Goal: Task Accomplishment & Management: Manage account settings

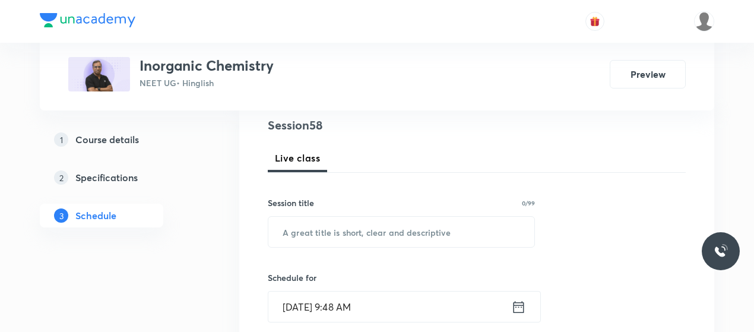
scroll to position [141, 0]
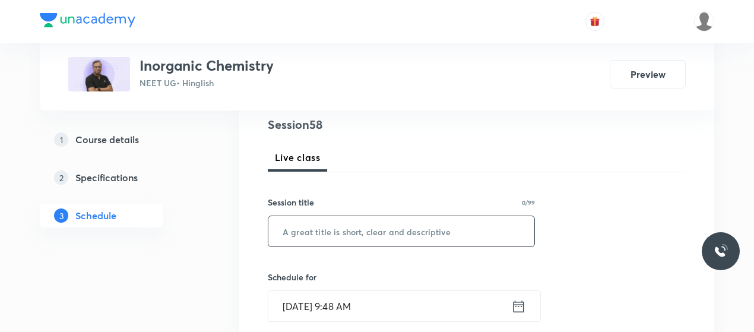
click at [352, 223] on input "text" at bounding box center [401, 231] width 266 height 30
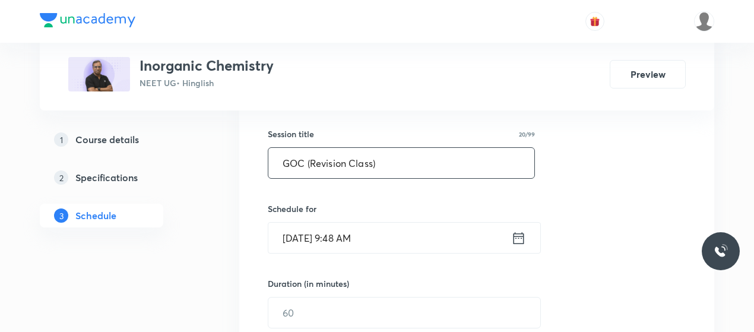
scroll to position [210, 0]
type input "GOC (Revision Class)"
click at [346, 236] on input "Oct 6, 2025, 9:48 AM" at bounding box center [389, 237] width 243 height 30
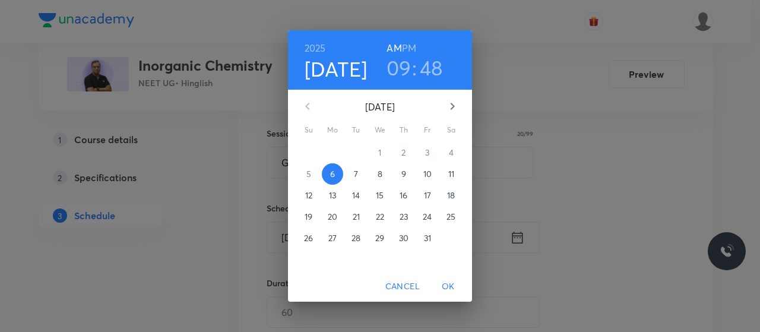
click at [428, 63] on h3 "48" at bounding box center [431, 67] width 23 height 25
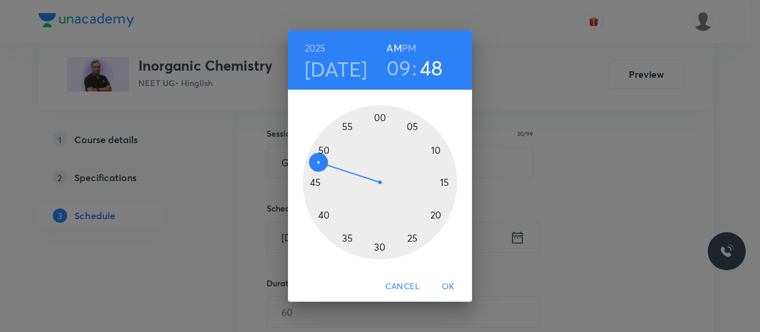
click at [321, 151] on div at bounding box center [380, 182] width 154 height 154
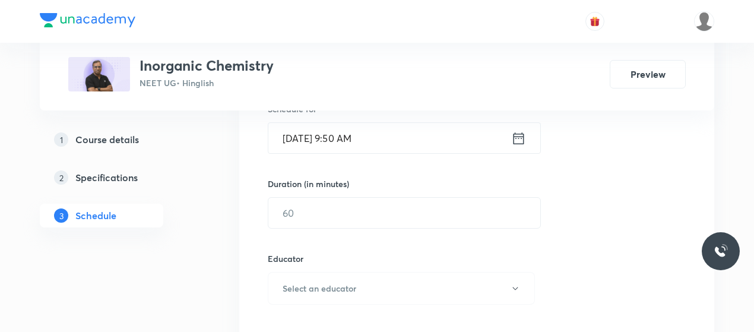
scroll to position [309, 0]
click at [349, 214] on input "text" at bounding box center [404, 212] width 272 height 30
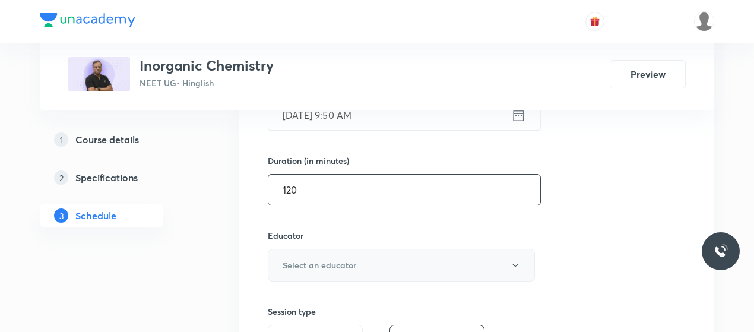
type input "120"
click at [355, 260] on h6 "Select an educator" at bounding box center [320, 265] width 74 height 12
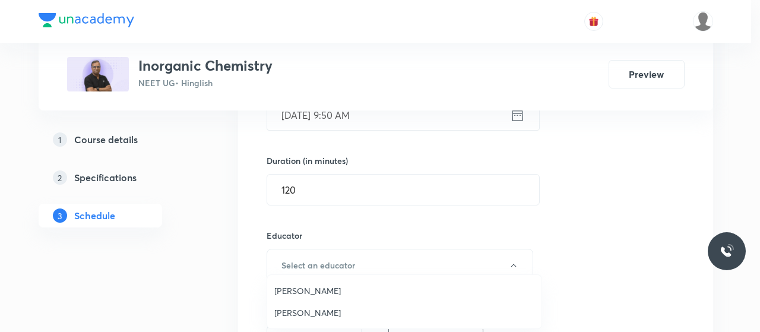
click at [290, 289] on span "Aayushi Jain" at bounding box center [404, 290] width 260 height 12
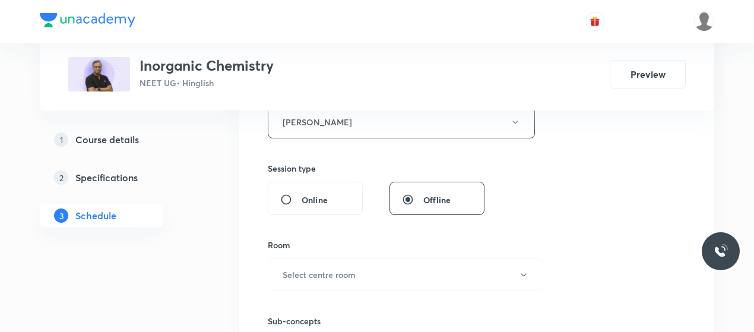
scroll to position [552, 0]
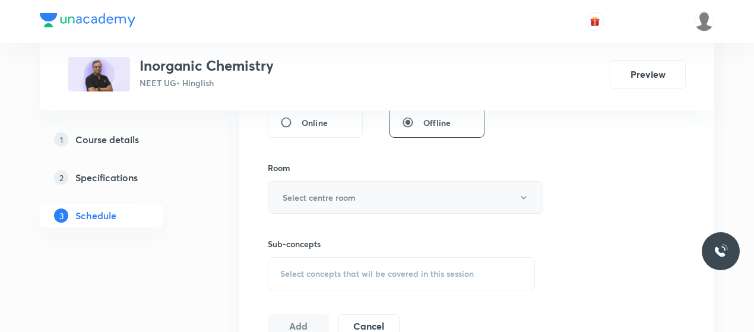
click at [358, 191] on button "Select centre room" at bounding box center [406, 197] width 276 height 33
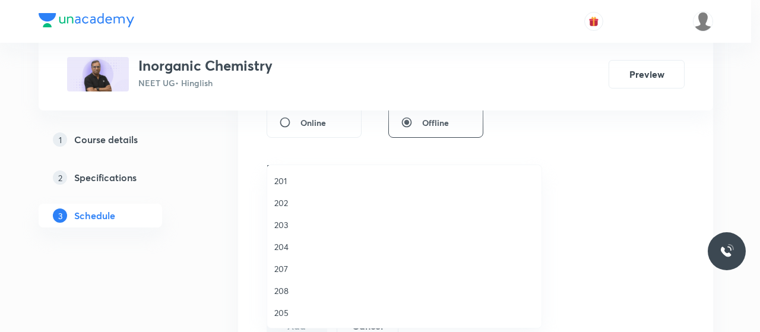
click at [284, 242] on span "204" at bounding box center [404, 247] width 260 height 12
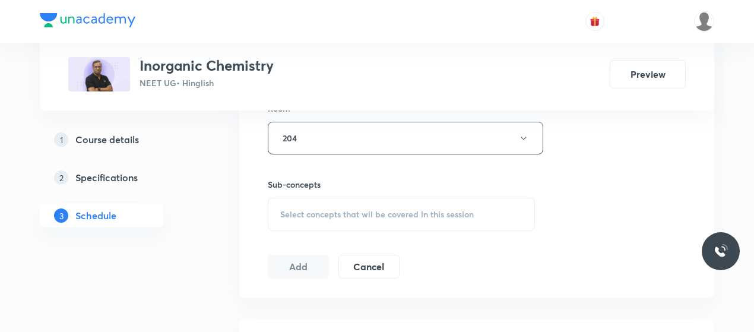
scroll to position [613, 0]
click at [363, 208] on span "Select concepts that wil be covered in this session" at bounding box center [377, 213] width 194 height 10
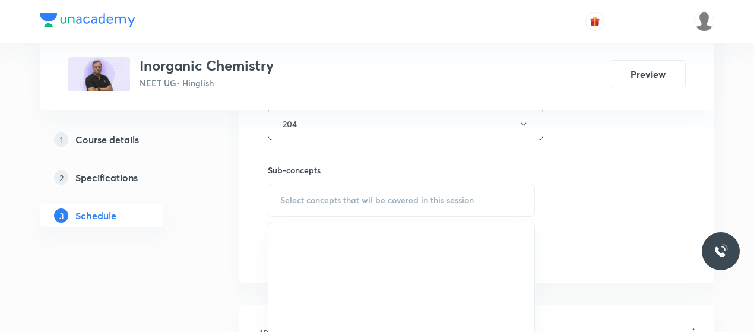
scroll to position [627, 0]
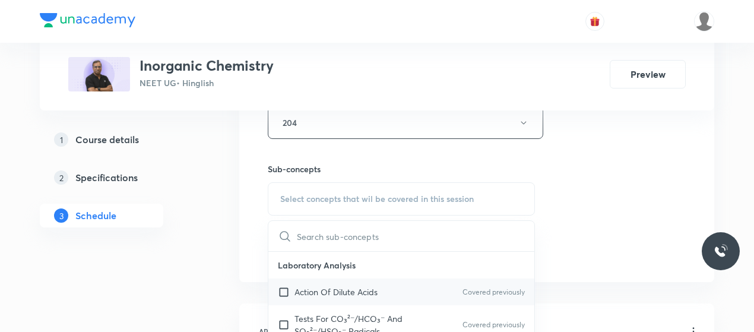
click at [321, 286] on p "Action Of Dilute Acids" at bounding box center [336, 292] width 83 height 12
checkbox input "true"
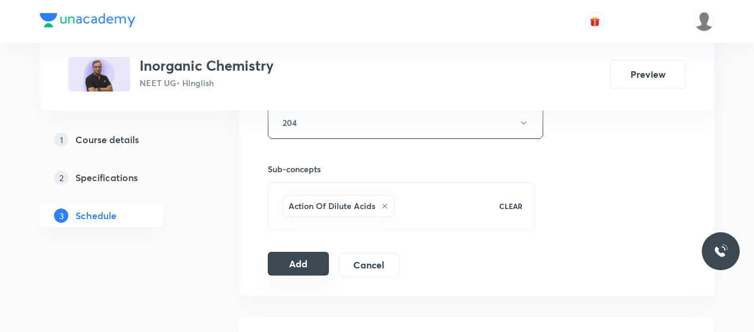
click at [292, 257] on button "Add" at bounding box center [298, 264] width 61 height 24
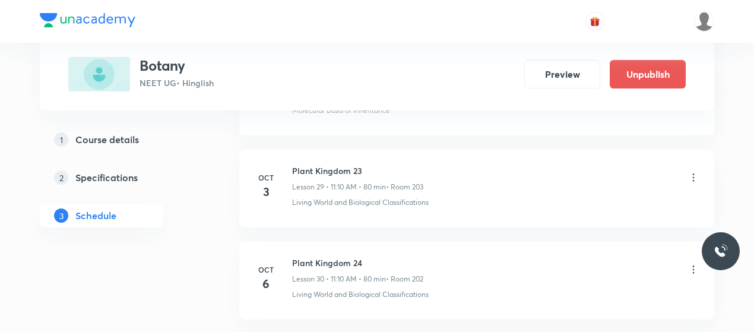
scroll to position [3368, 0]
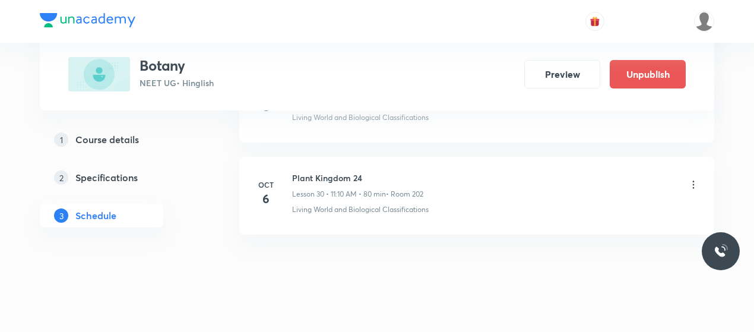
click at [317, 172] on h6 "Plant Kingdom 24" at bounding box center [357, 178] width 131 height 12
copy h6 "Plant Kingdom 24"
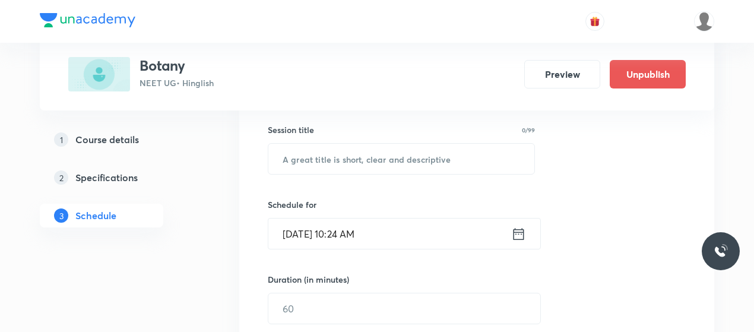
scroll to position [222, 0]
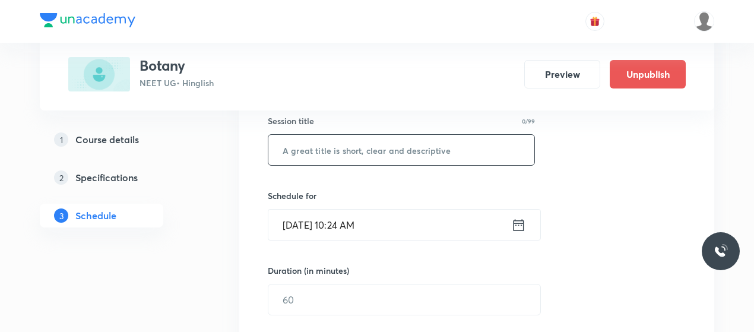
click at [350, 158] on input "text" at bounding box center [401, 150] width 266 height 30
paste input "Plant Kingdom 24"
type input "Plant Kingdom 25"
click at [306, 227] on input "[DATE] 10:24 AM" at bounding box center [389, 225] width 243 height 30
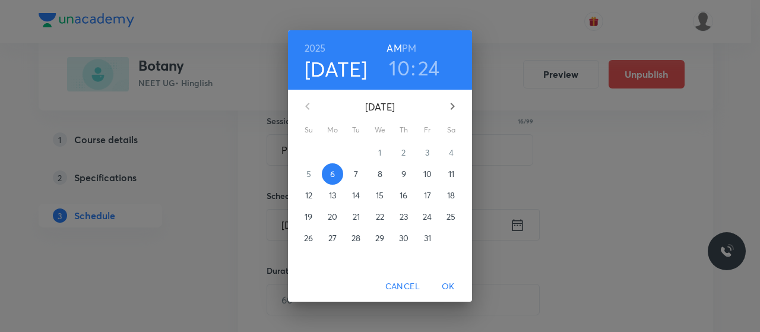
click at [406, 173] on p "9" at bounding box center [403, 174] width 5 height 12
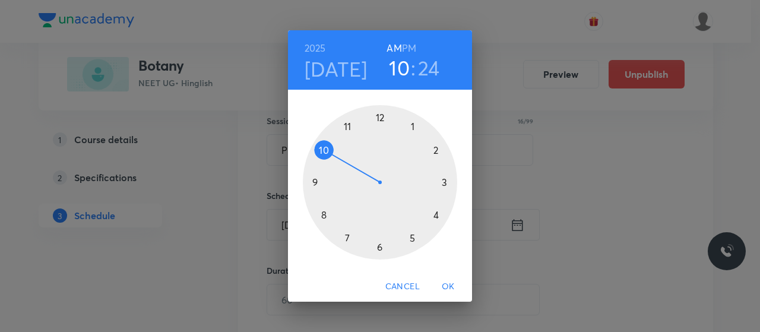
click at [411, 46] on h6 "PM" at bounding box center [409, 48] width 14 height 17
click at [380, 116] on div at bounding box center [380, 182] width 154 height 154
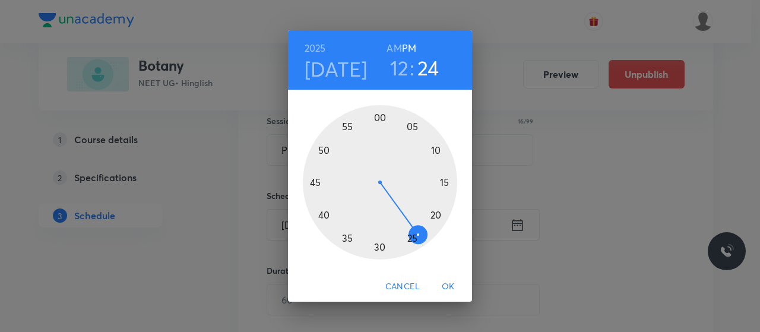
click at [325, 213] on div at bounding box center [380, 182] width 154 height 154
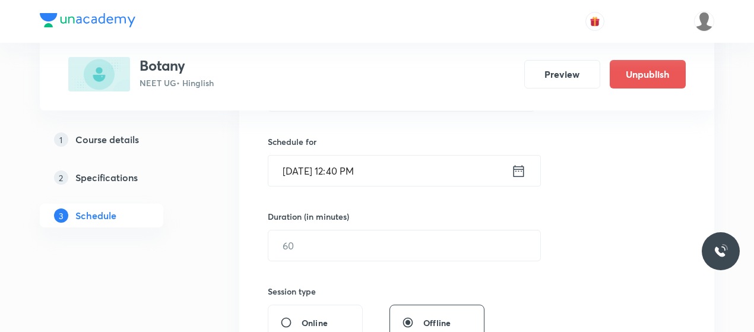
scroll to position [280, 0]
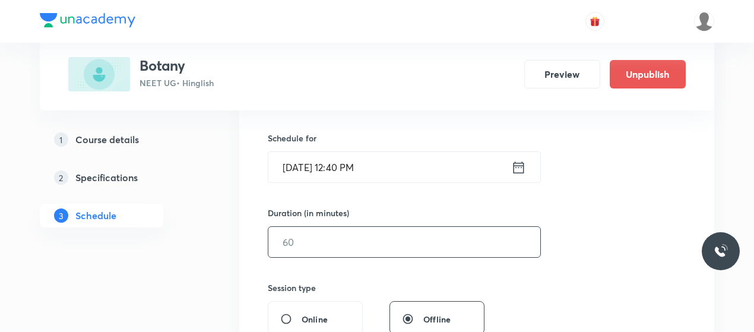
click at [342, 227] on input "text" at bounding box center [404, 242] width 272 height 30
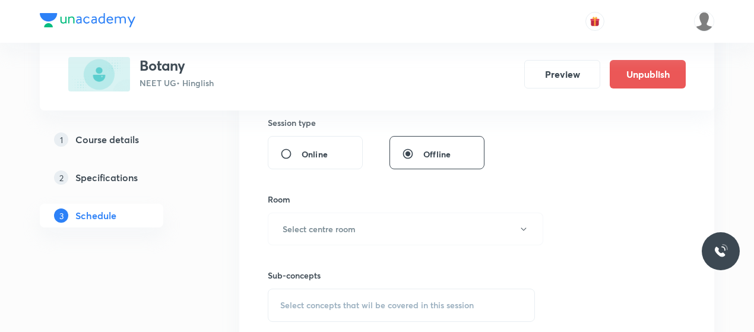
scroll to position [448, 0]
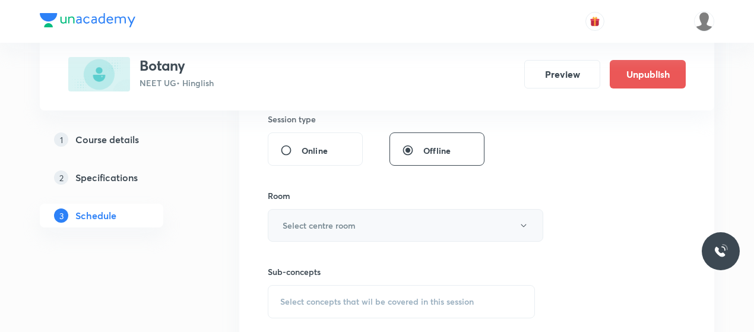
type input "80"
click at [447, 225] on button "Select centre room" at bounding box center [406, 225] width 276 height 33
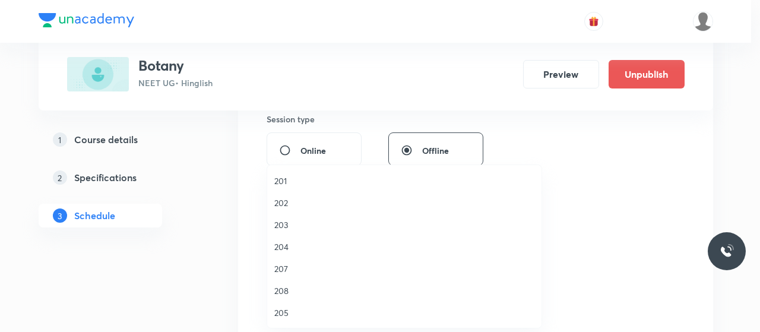
click at [277, 198] on span "202" at bounding box center [404, 203] width 260 height 12
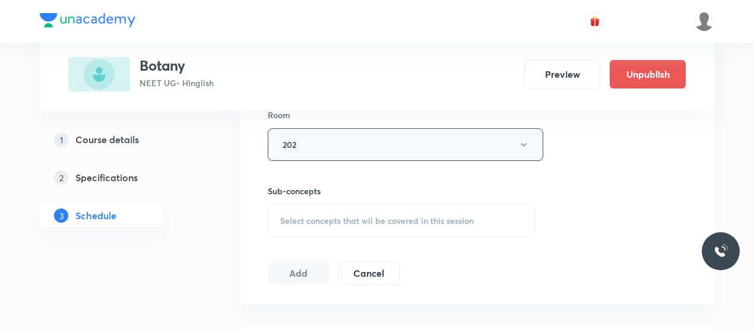
click at [352, 224] on span "Select concepts that wil be covered in this session" at bounding box center [377, 221] width 194 height 10
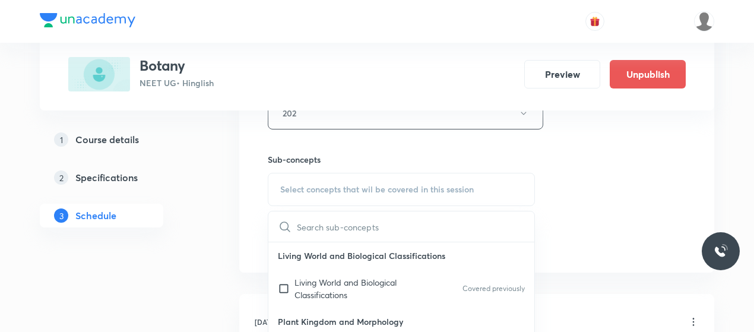
scroll to position [561, 0]
click at [365, 282] on p "Living World and Biological Classifications" at bounding box center [355, 288] width 120 height 25
checkbox input "true"
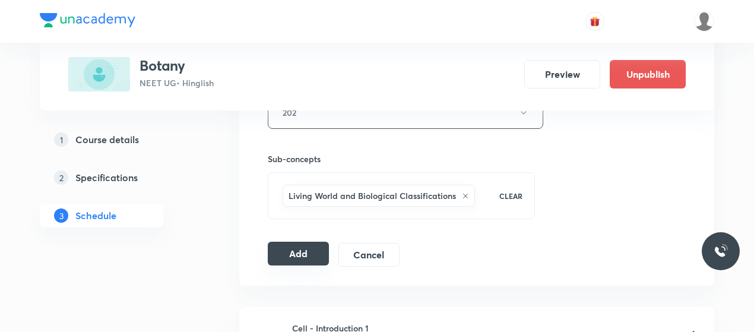
click at [308, 251] on button "Add" at bounding box center [298, 254] width 61 height 24
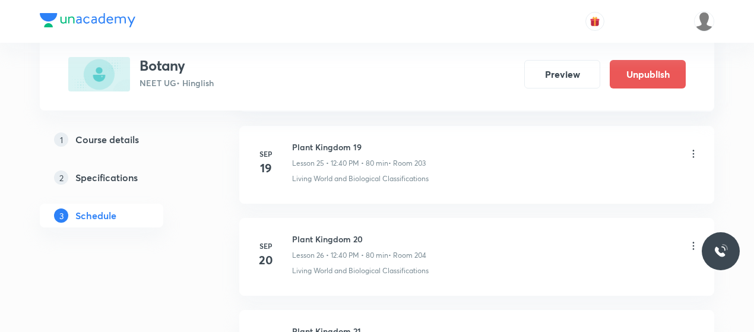
scroll to position [2916, 0]
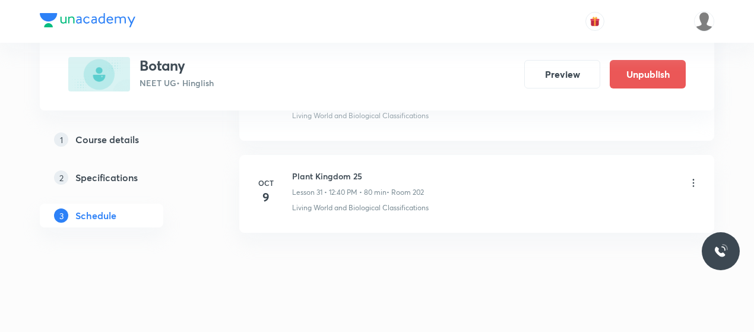
click at [320, 170] on h6 "Plant Kingdom 25" at bounding box center [358, 176] width 132 height 12
copy h6 "Plant Kingdom 25"
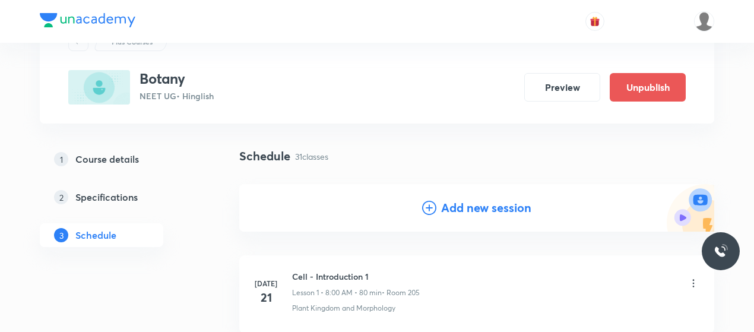
scroll to position [55, 0]
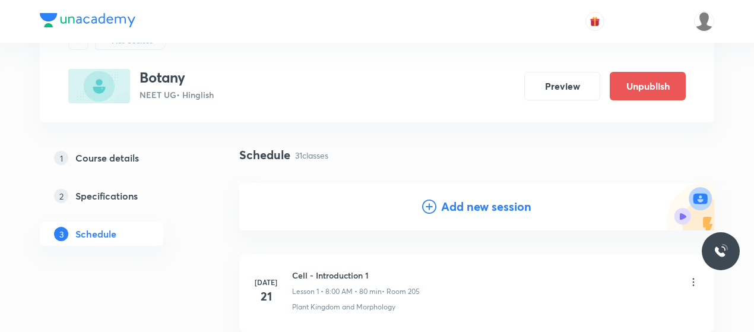
click at [427, 207] on icon at bounding box center [429, 207] width 14 height 14
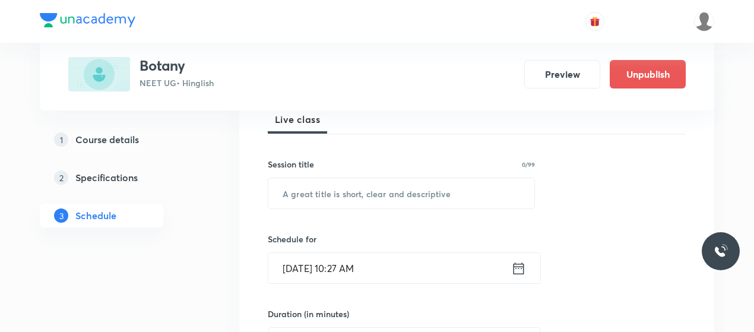
scroll to position [179, 0]
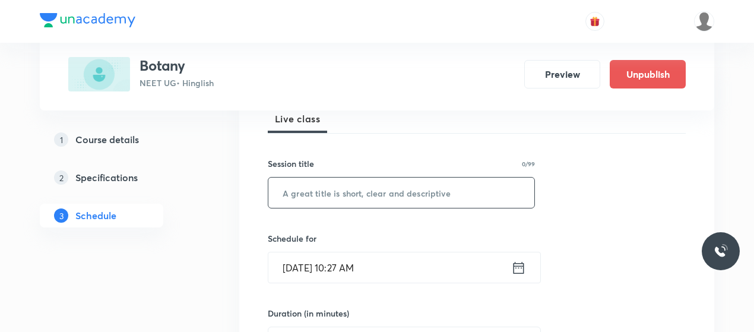
click at [384, 195] on input "text" at bounding box center [401, 193] width 266 height 30
paste input "Plant Kingdom 25"
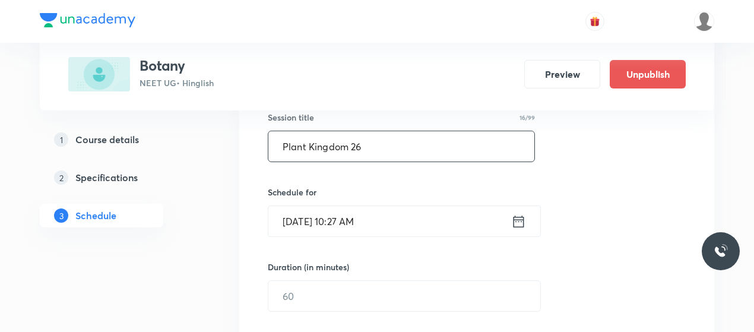
scroll to position [229, 0]
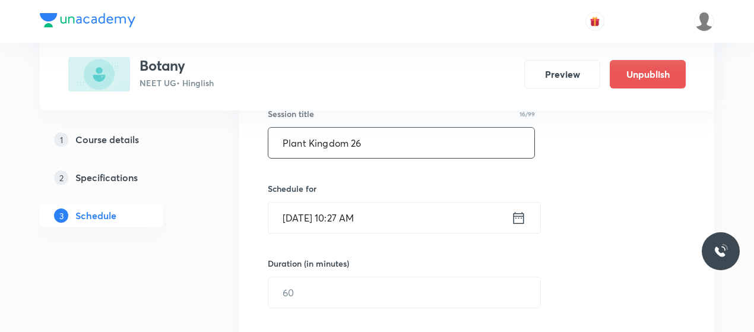
type input "Plant Kingdom 26"
click at [307, 214] on input "Oct 6, 2025, 10:27 AM" at bounding box center [389, 218] width 243 height 30
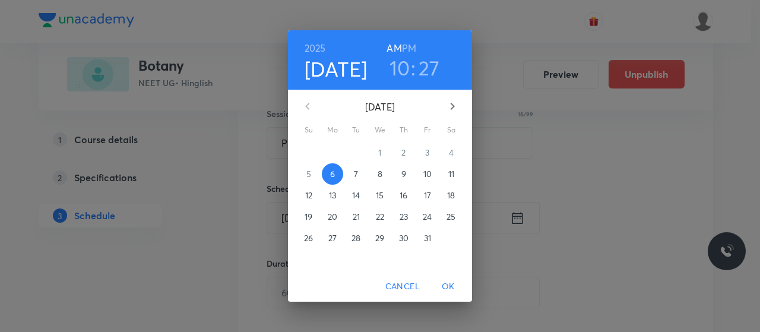
click at [423, 172] on p "10" at bounding box center [427, 174] width 8 height 12
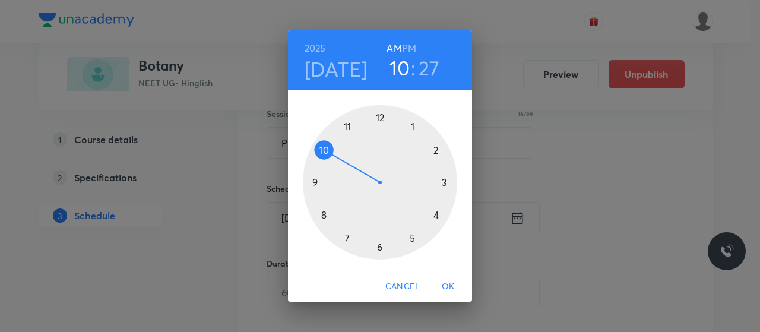
click at [410, 45] on h6 "PM" at bounding box center [409, 48] width 14 height 17
click at [380, 121] on div at bounding box center [380, 182] width 154 height 154
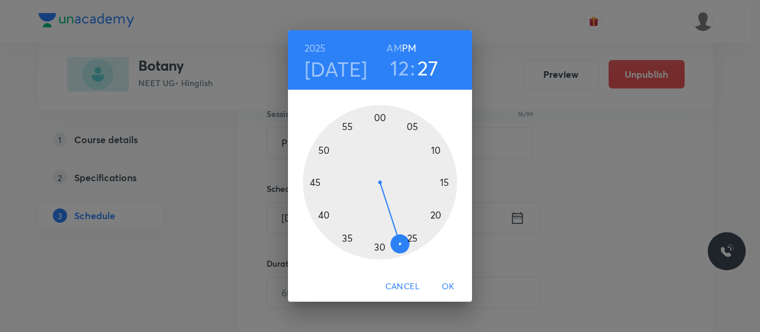
click at [322, 214] on div at bounding box center [380, 182] width 154 height 154
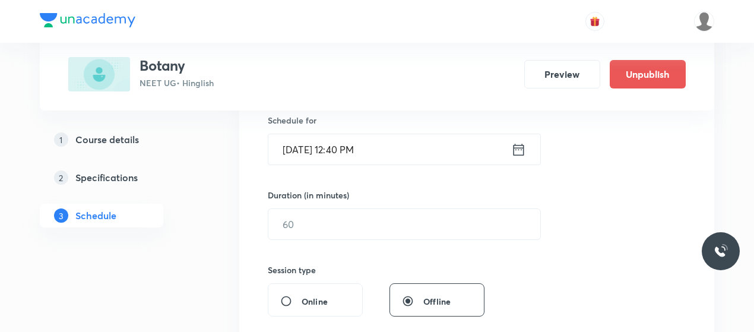
scroll to position [305, 0]
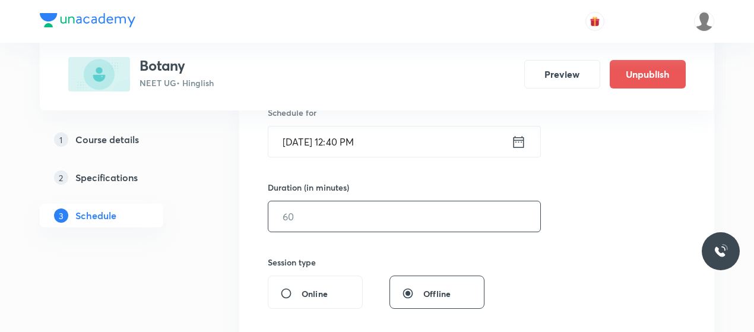
drag, startPoint x: 361, startPoint y: 234, endPoint x: 358, endPoint y: 219, distance: 15.1
click at [358, 219] on div "Session 32 Live class Session title 16/99 Plant Kingdom 26 ​ Schedule for Oct 1…" at bounding box center [477, 230] width 418 height 558
click at [358, 219] on input "text" at bounding box center [404, 216] width 272 height 30
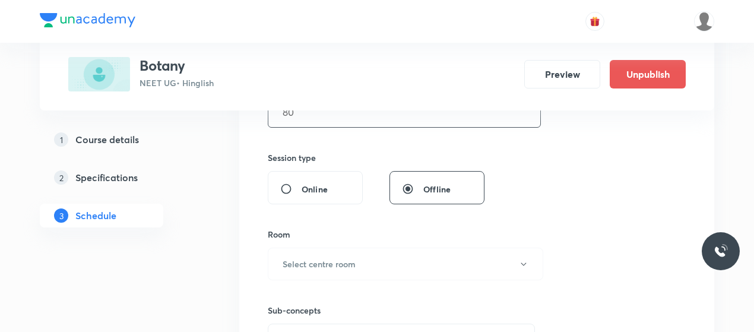
scroll to position [416, 0]
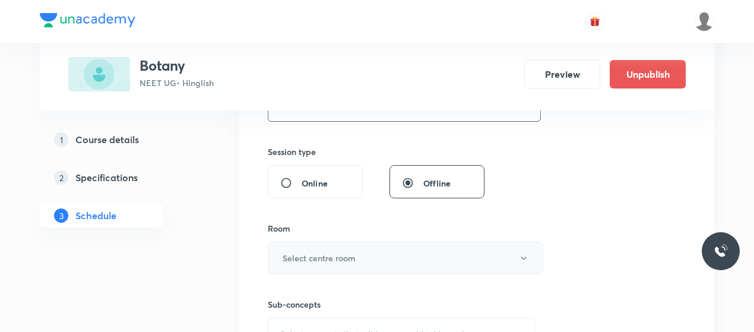
type input "80"
click at [458, 259] on button "Select centre room" at bounding box center [406, 258] width 276 height 33
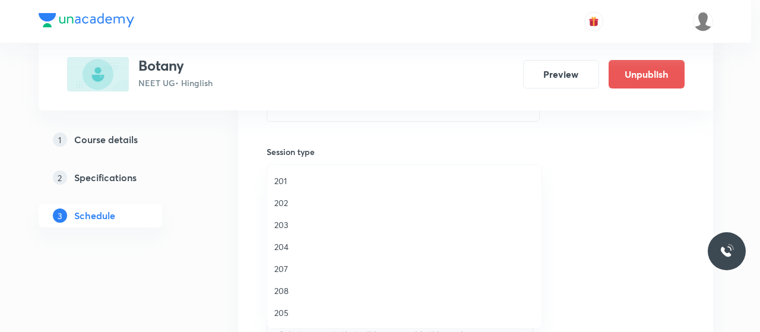
click at [274, 203] on span "202" at bounding box center [404, 203] width 260 height 12
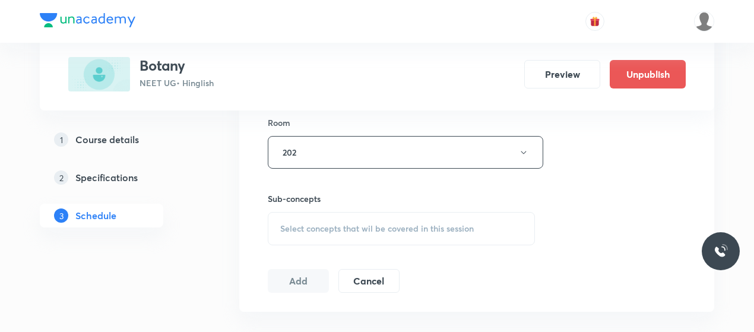
click at [366, 226] on span "Select concepts that wil be covered in this session" at bounding box center [377, 229] width 194 height 10
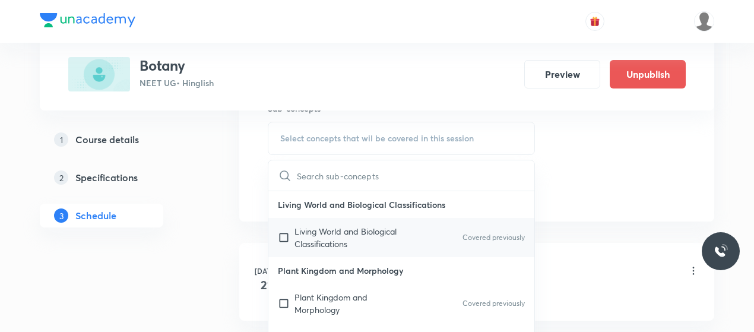
scroll to position [613, 0]
click at [327, 234] on p "Living World and Biological Classifications" at bounding box center [355, 236] width 120 height 25
checkbox input "true"
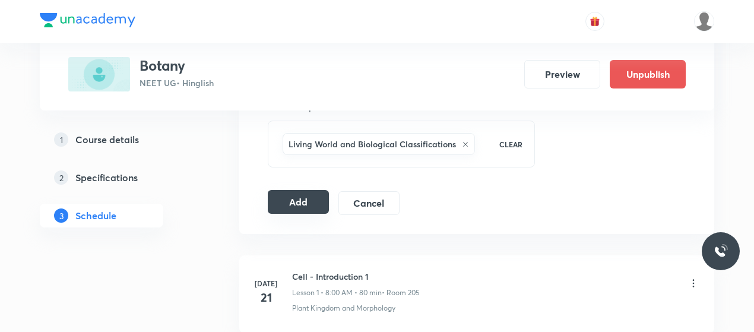
click at [308, 200] on button "Add" at bounding box center [298, 202] width 61 height 24
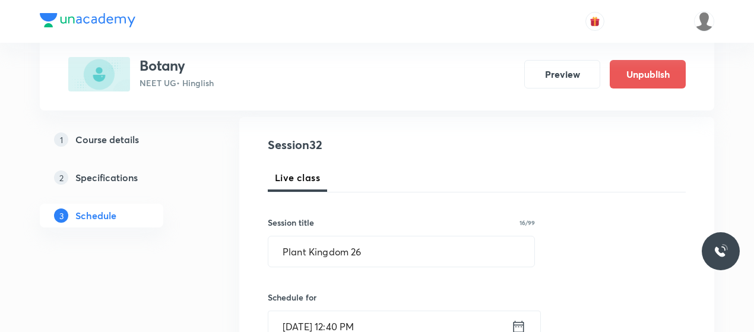
scroll to position [120, 0]
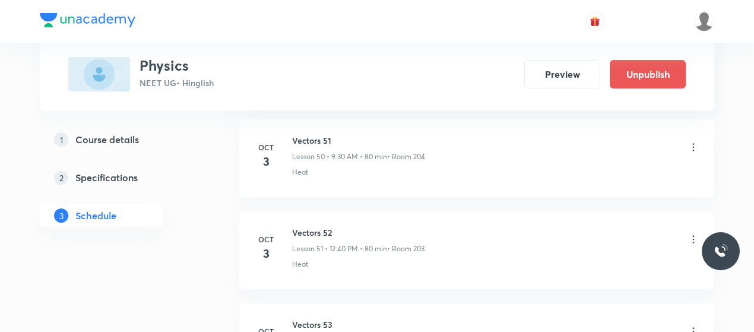
scroll to position [5385, 0]
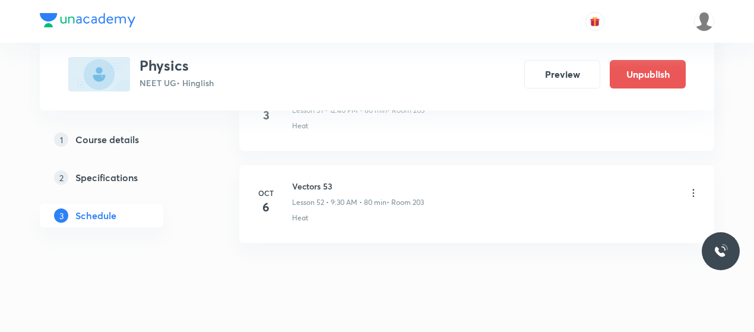
click at [318, 180] on h6 "Vectors 53" at bounding box center [358, 186] width 132 height 12
copy h6 "Vectors 53"
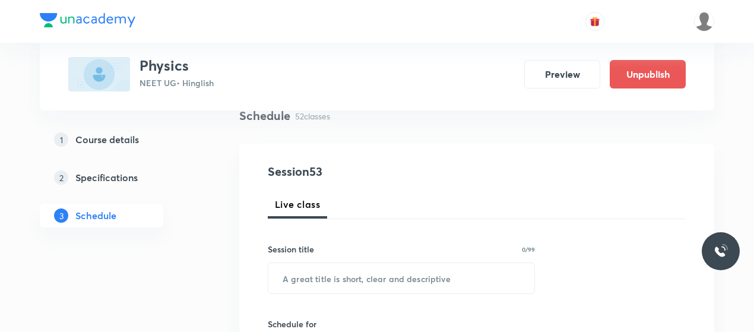
scroll to position [102, 0]
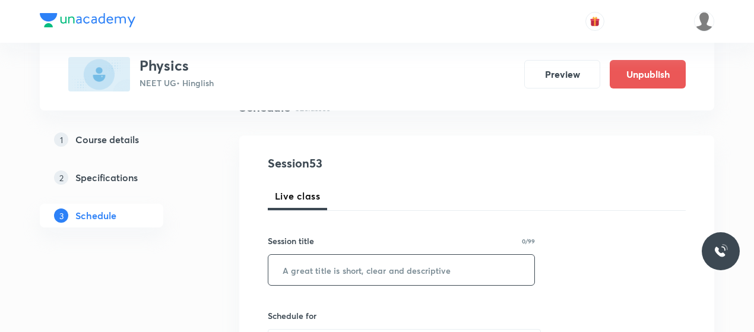
click at [333, 269] on input "text" at bounding box center [401, 270] width 266 height 30
paste input "Vectors 53"
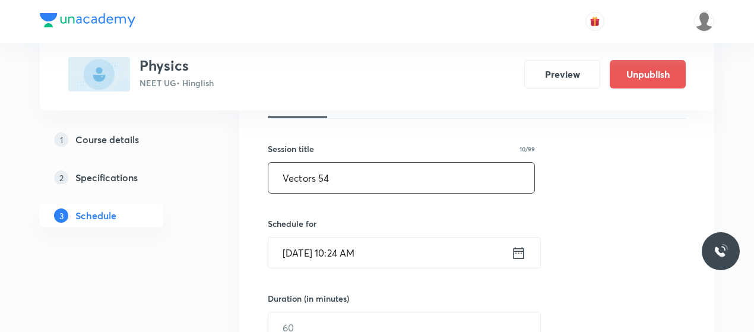
scroll to position [195, 0]
type input "Vectors 54"
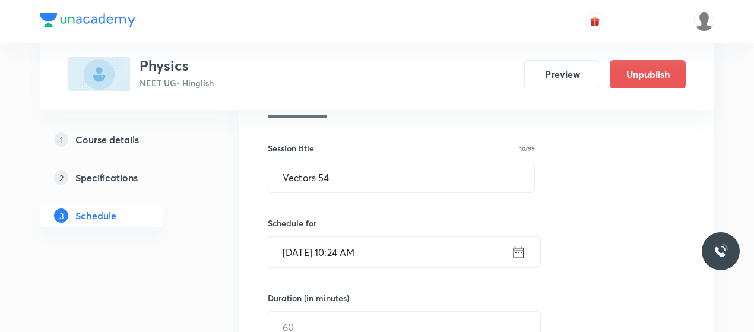
click at [313, 245] on input "Oct 6, 2025, 10:24 AM" at bounding box center [389, 252] width 243 height 30
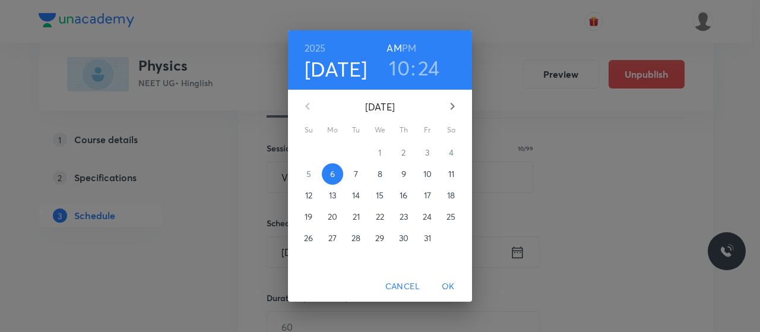
click at [403, 173] on p "9" at bounding box center [403, 174] width 5 height 12
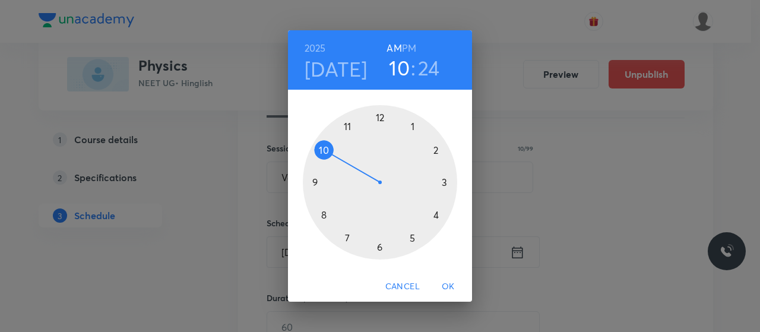
click at [315, 181] on div at bounding box center [380, 182] width 154 height 154
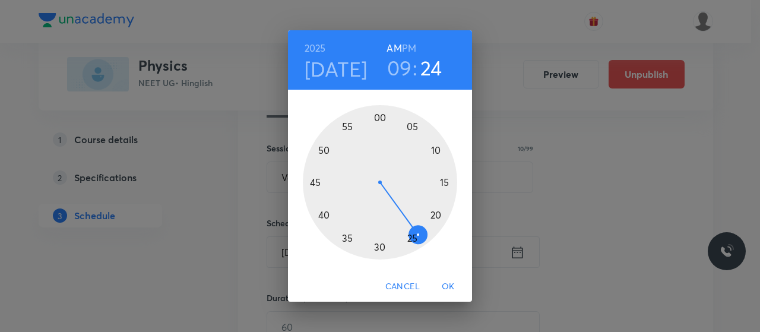
click at [379, 249] on div at bounding box center [380, 182] width 154 height 154
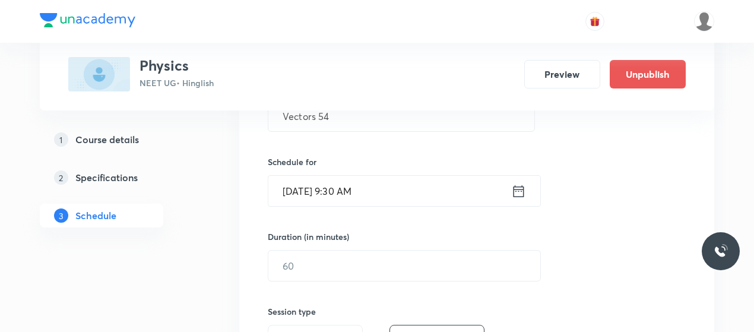
scroll to position [257, 0]
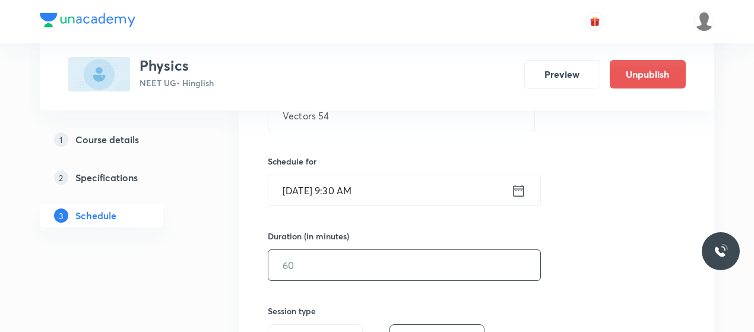
click at [358, 265] on input "text" at bounding box center [404, 265] width 272 height 30
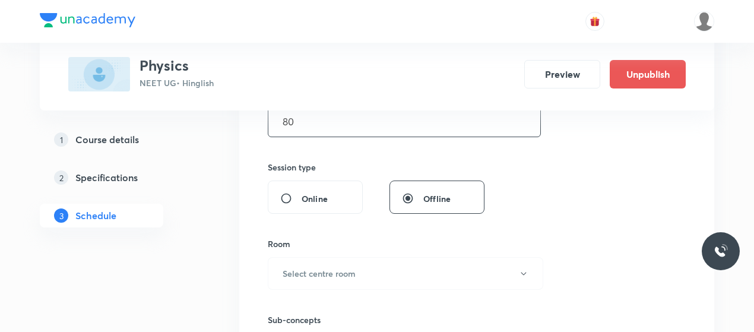
scroll to position [401, 0]
type input "80"
click at [358, 265] on button "Select centre room" at bounding box center [406, 272] width 276 height 33
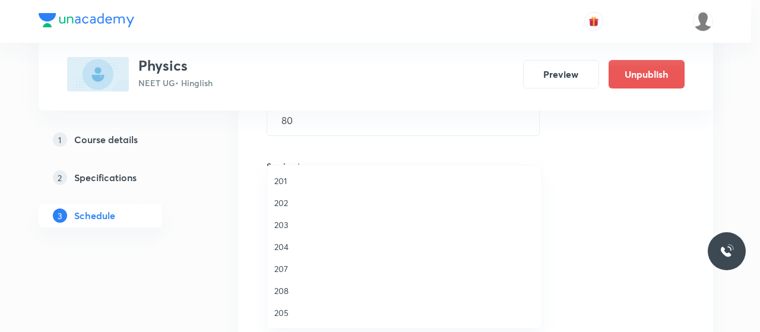
click at [282, 197] on span "202" at bounding box center [404, 203] width 260 height 12
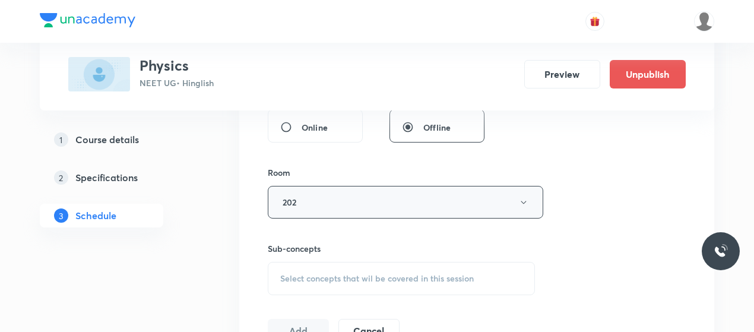
scroll to position [476, 0]
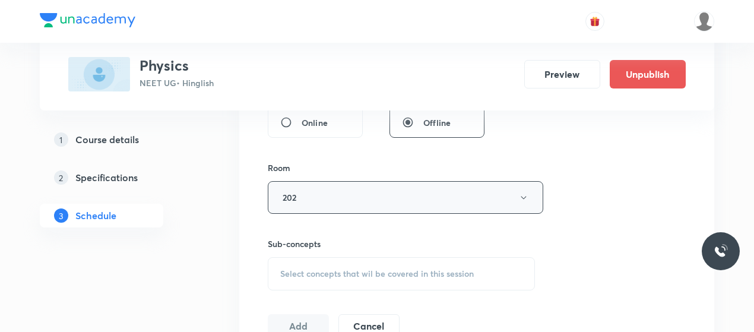
click at [355, 273] on span "Select concepts that wil be covered in this session" at bounding box center [377, 274] width 194 height 10
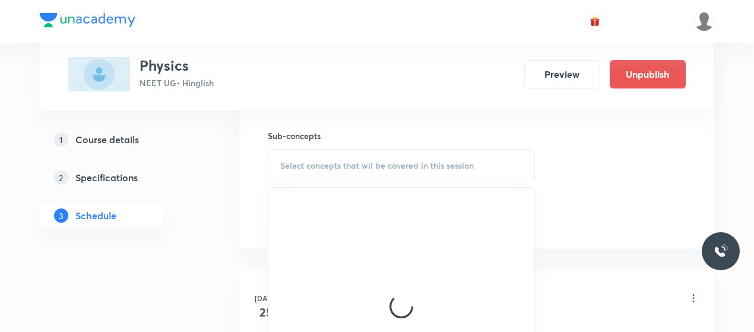
scroll to position [596, 0]
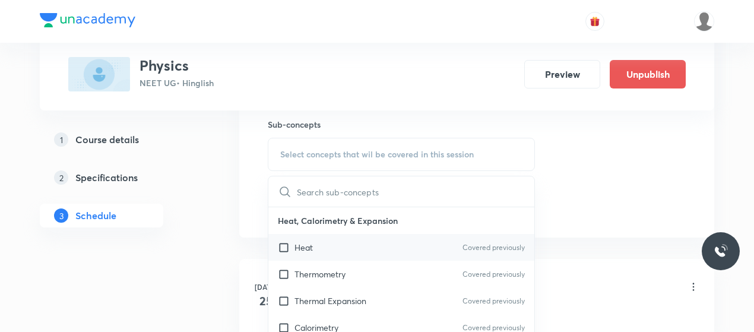
click at [325, 238] on div "Heat Covered previously" at bounding box center [401, 247] width 266 height 27
checkbox input "true"
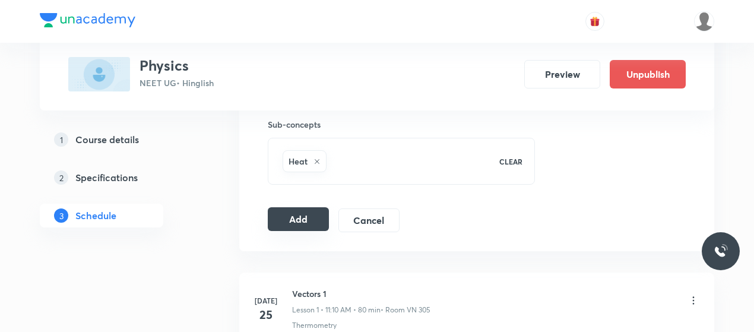
click at [300, 216] on button "Add" at bounding box center [298, 219] width 61 height 24
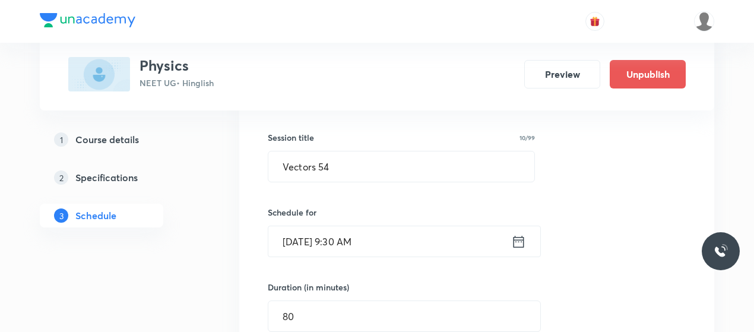
scroll to position [205, 0]
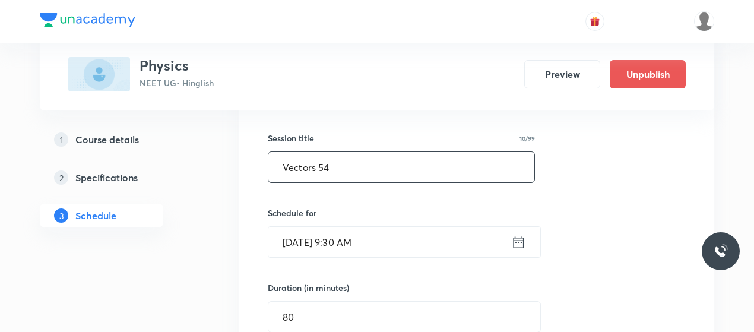
click at [321, 154] on input "Vectors 54" at bounding box center [401, 167] width 266 height 30
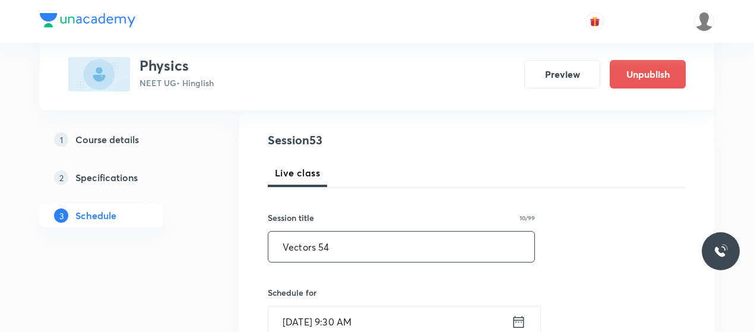
scroll to position [122, 0]
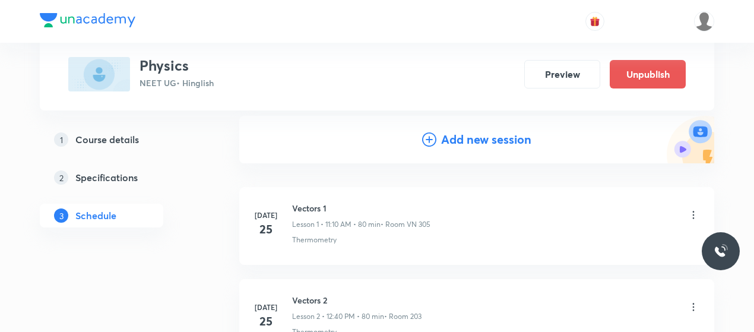
click at [431, 137] on icon at bounding box center [429, 139] width 14 height 14
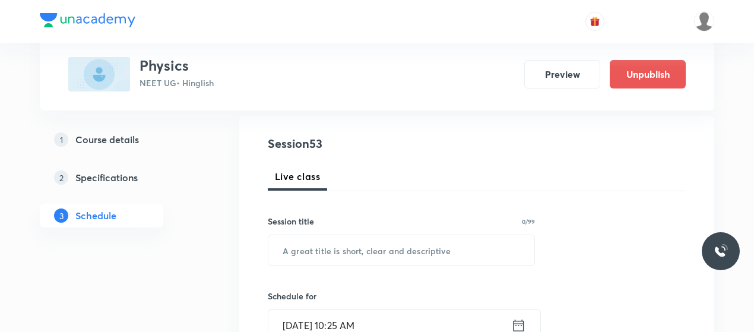
scroll to position [165, 0]
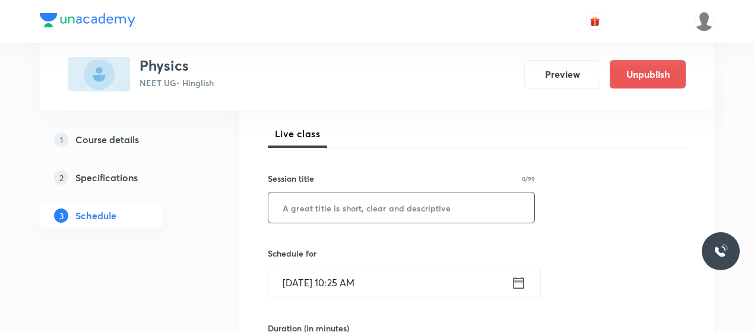
click at [335, 203] on input "text" at bounding box center [401, 207] width 266 height 30
paste input "Vectors 54"
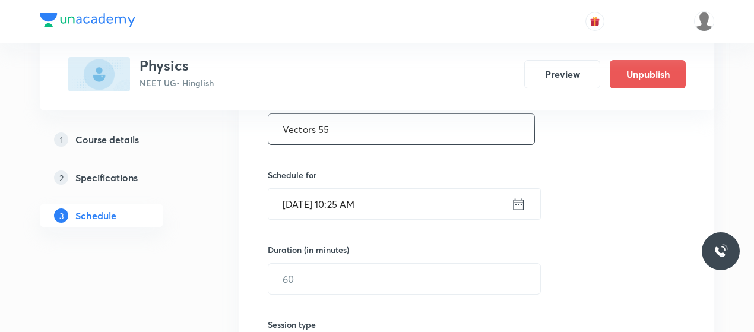
scroll to position [244, 0]
type input "Vectors 55"
click at [299, 205] on input "Oct 6, 2025, 10:25 AM" at bounding box center [389, 203] width 243 height 30
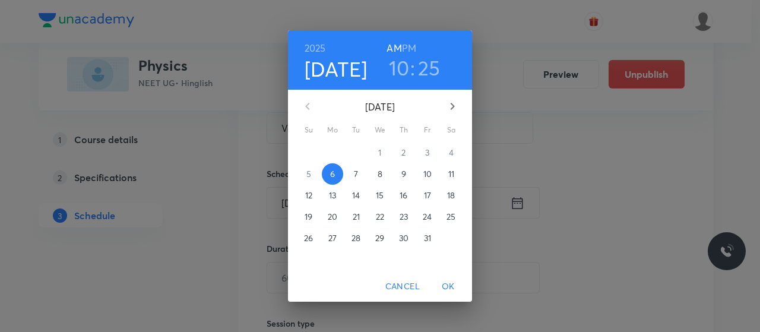
drag, startPoint x: 245, startPoint y: 218, endPoint x: 359, endPoint y: 225, distance: 113.7
click at [359, 225] on div "2025 Oct 6 10 : 25 AM PM October 2025 Su Mo Tu We Th Fr Sa 28 29 30 1 2 3 4 5 6…" at bounding box center [380, 166] width 760 height 332
click at [208, 239] on div "2025 Oct 6 10 : 25 AM PM October 2025 Su Mo Tu We Th Fr Sa 28 29 30 1 2 3 4 5 6…" at bounding box center [380, 166] width 760 height 332
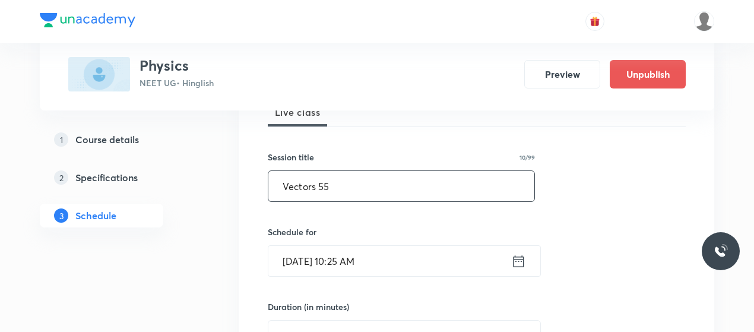
scroll to position [187, 0]
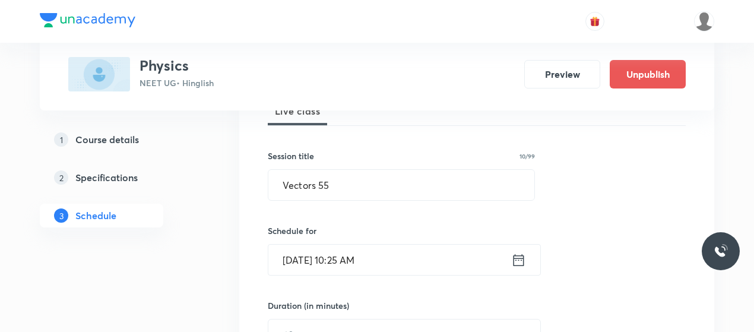
click at [315, 248] on input "Oct 6, 2025, 10:25 AM" at bounding box center [389, 260] width 243 height 30
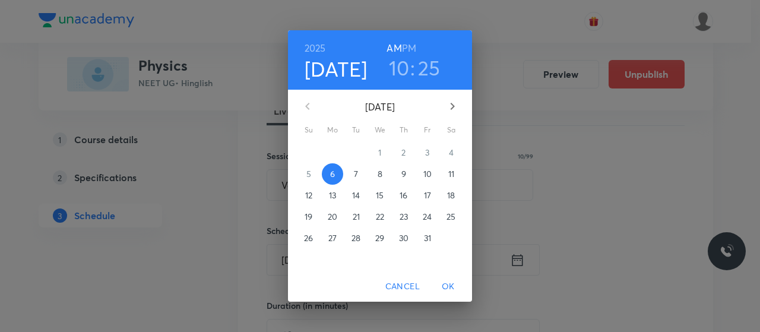
click at [404, 170] on p "9" at bounding box center [403, 174] width 5 height 12
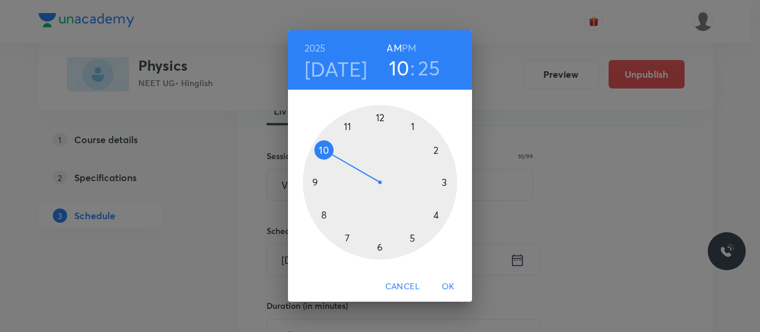
click at [347, 123] on div at bounding box center [380, 182] width 154 height 154
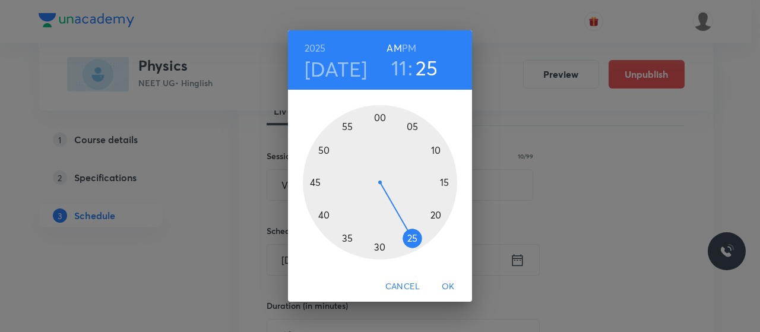
click at [435, 149] on div at bounding box center [380, 182] width 154 height 154
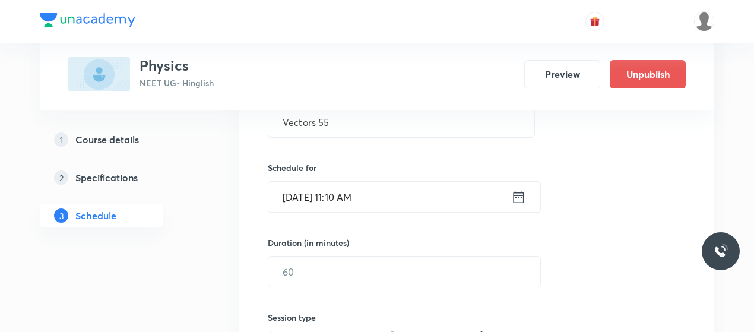
scroll to position [251, 0]
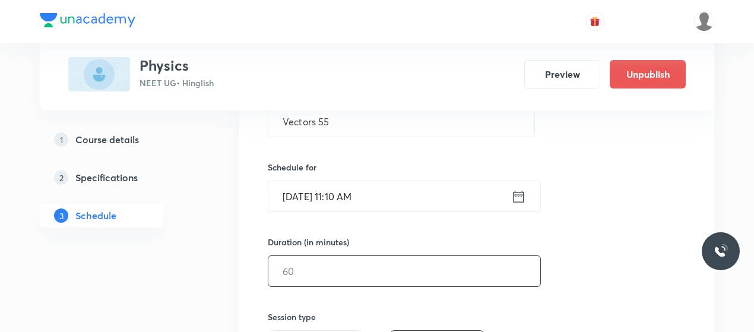
click at [349, 259] on input "text" at bounding box center [404, 271] width 272 height 30
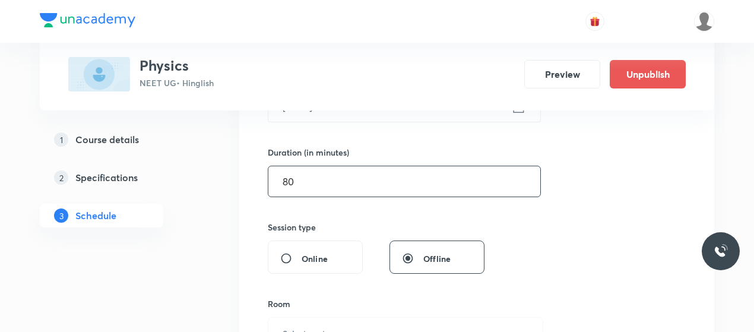
scroll to position [346, 0]
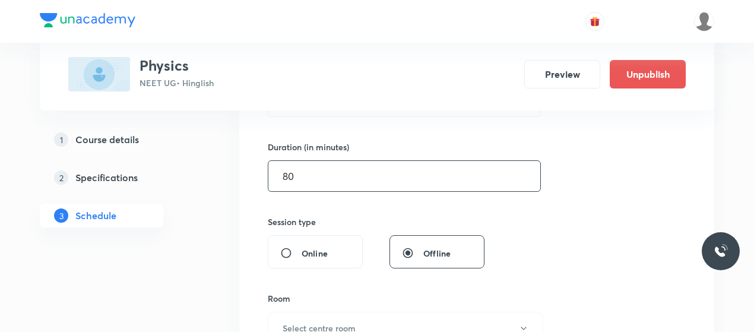
type input "80"
click at [349, 259] on div "Online" at bounding box center [315, 251] width 95 height 33
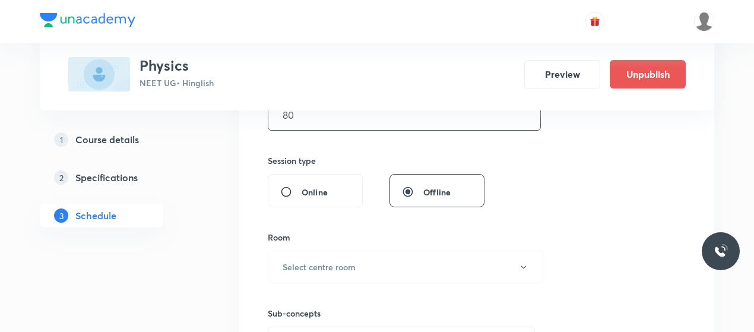
scroll to position [412, 0]
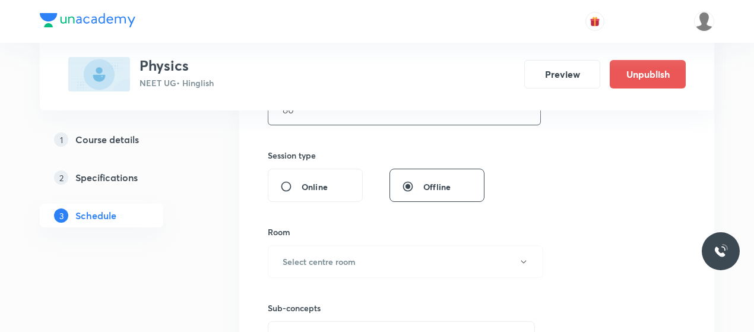
click at [349, 259] on h6 "Select centre room" at bounding box center [319, 261] width 73 height 12
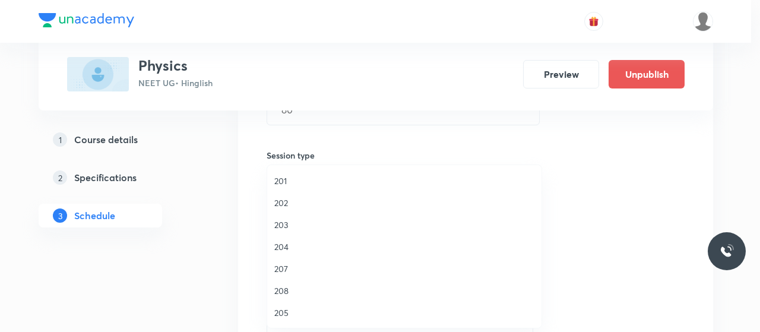
click at [280, 201] on span "202" at bounding box center [404, 203] width 260 height 12
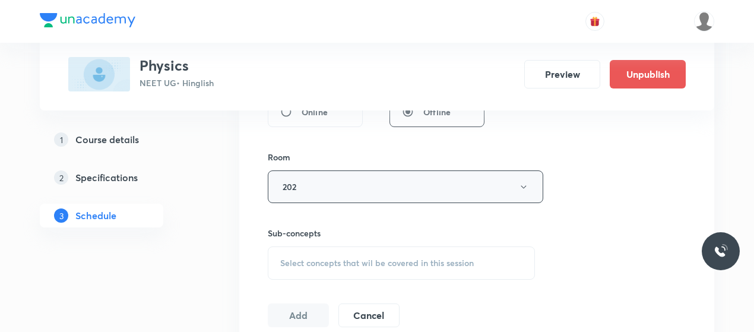
click at [381, 258] on span "Select concepts that wil be covered in this session" at bounding box center [377, 263] width 194 height 10
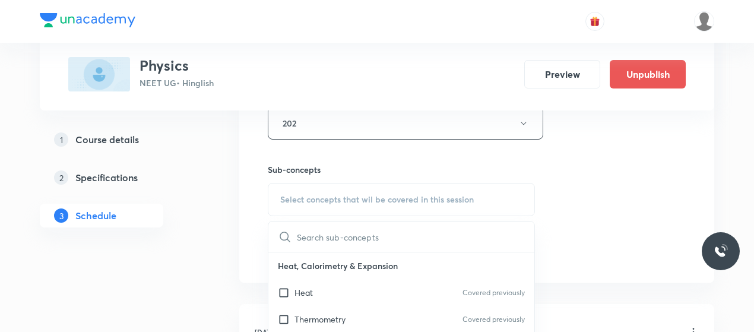
scroll to position [551, 0]
click at [318, 292] on div "Heat Covered previously" at bounding box center [401, 292] width 266 height 27
checkbox input "true"
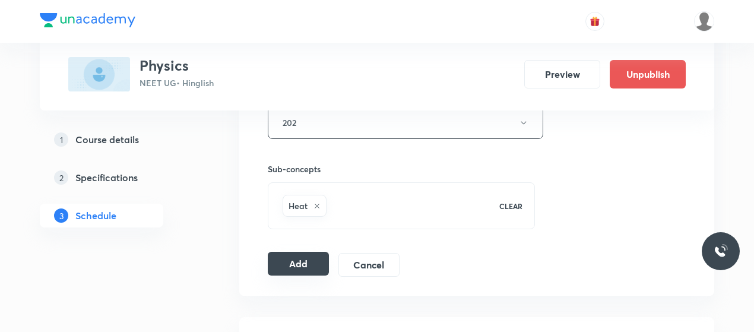
click at [305, 254] on button "Add" at bounding box center [298, 264] width 61 height 24
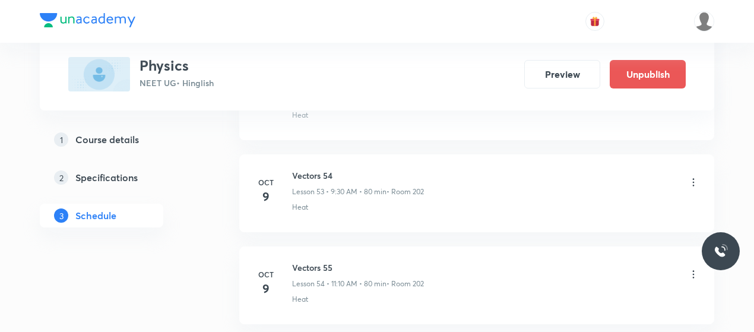
scroll to position [5023, 0]
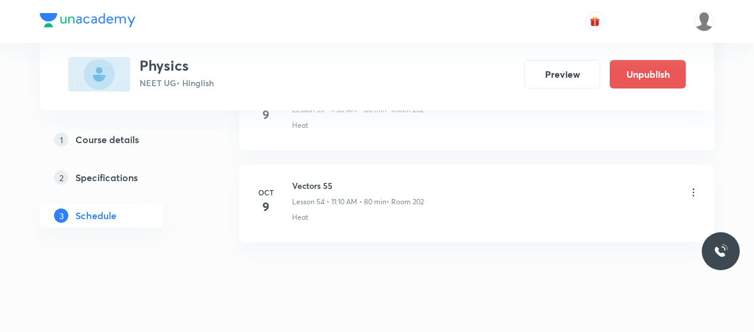
click at [310, 179] on h6 "Vectors 55" at bounding box center [358, 185] width 132 height 12
copy h6 "Vectors 55"
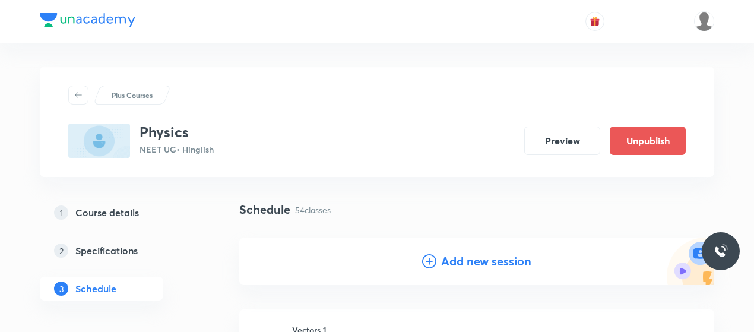
scroll to position [41, 0]
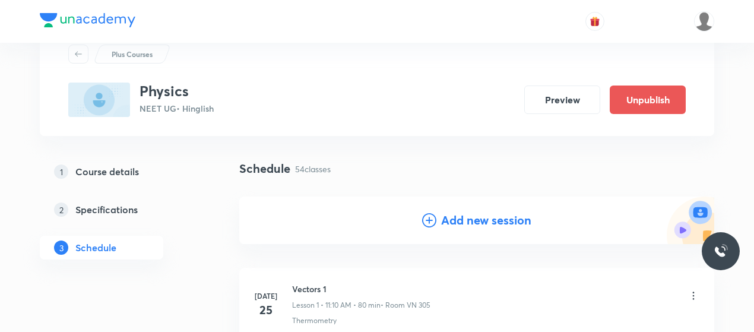
click at [432, 222] on icon at bounding box center [429, 220] width 14 height 14
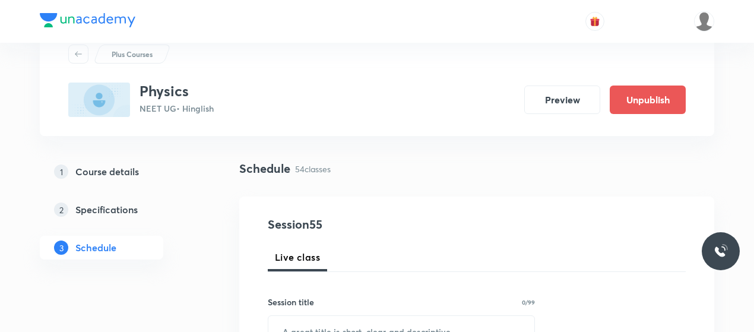
scroll to position [116, 0]
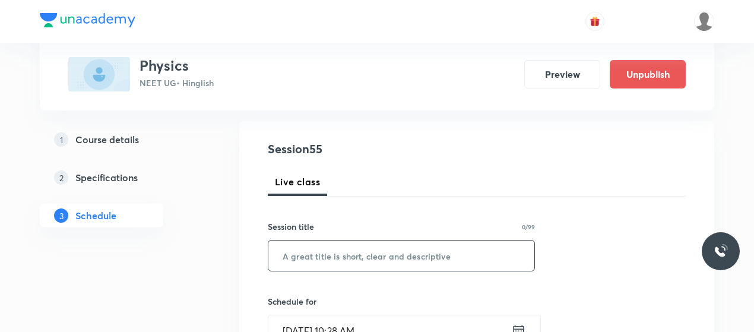
click at [337, 254] on input "text" at bounding box center [401, 256] width 266 height 30
paste input "Vectors 55"
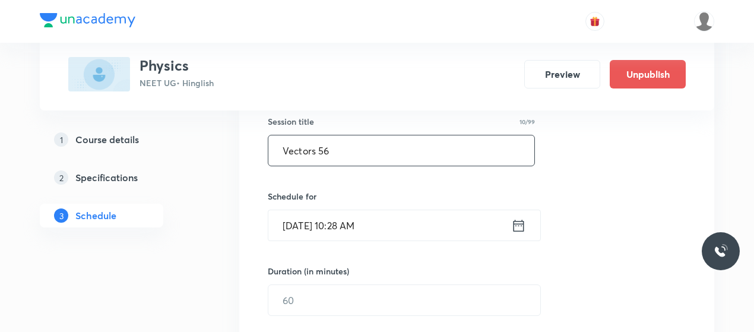
scroll to position [223, 0]
type input "Vectors 56"
click at [308, 225] on input "Oct 6, 2025, 10:28 AM" at bounding box center [389, 223] width 243 height 30
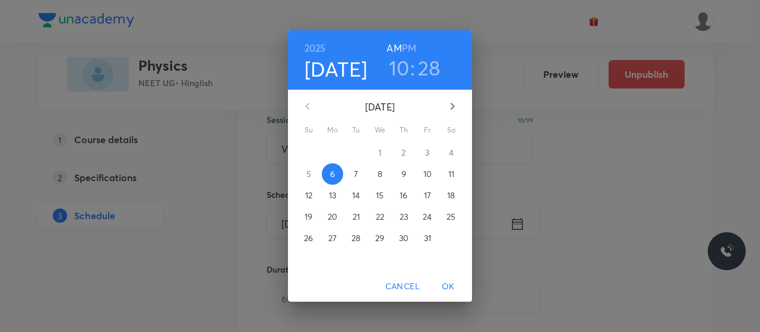
click at [426, 174] on p "10" at bounding box center [427, 174] width 8 height 12
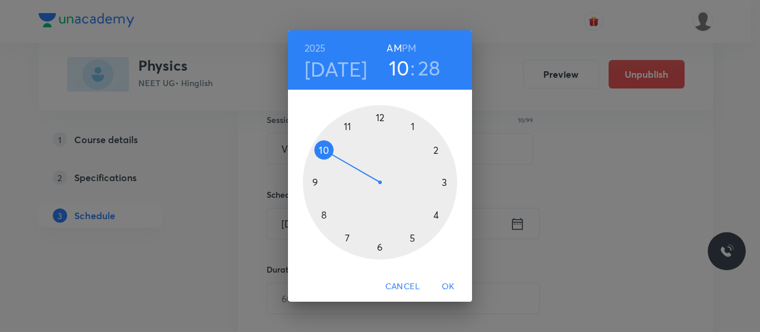
click at [312, 184] on div at bounding box center [380, 182] width 154 height 154
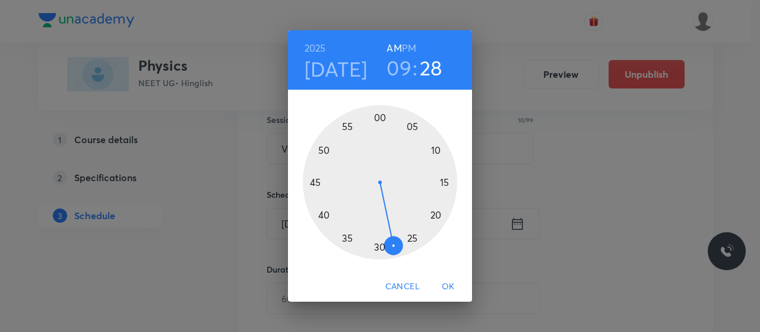
click at [381, 250] on div at bounding box center [380, 182] width 154 height 154
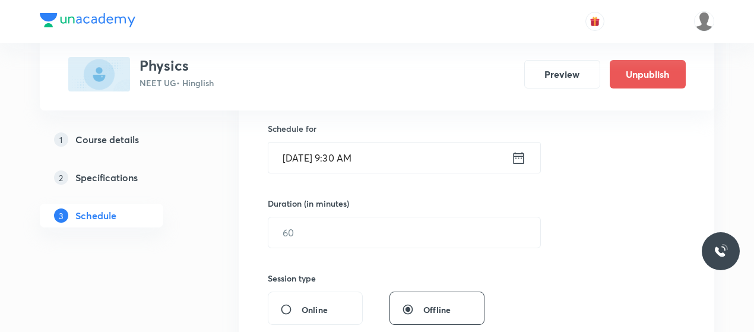
scroll to position [290, 0]
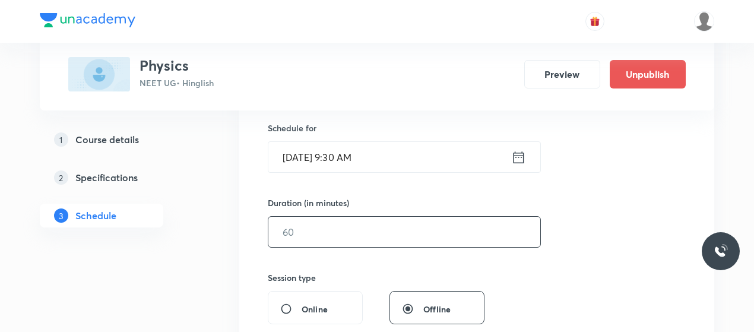
click at [360, 233] on input "text" at bounding box center [404, 232] width 272 height 30
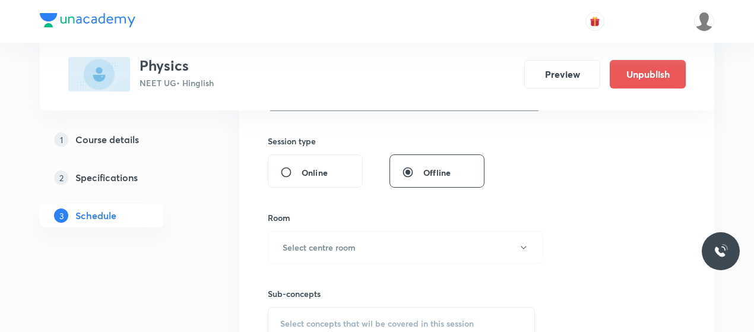
scroll to position [428, 0]
type input "80"
click at [346, 249] on h6 "Select centre room" at bounding box center [319, 246] width 73 height 12
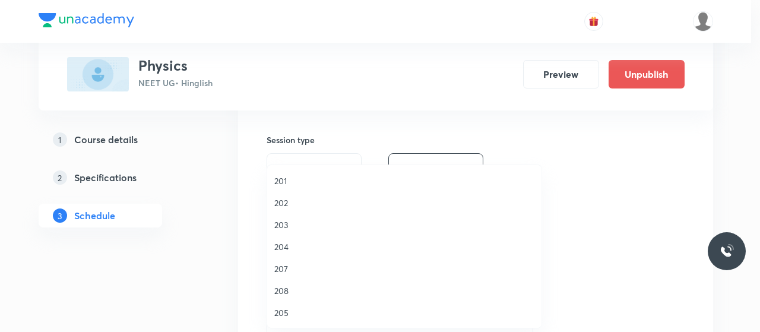
click at [279, 204] on span "202" at bounding box center [404, 203] width 260 height 12
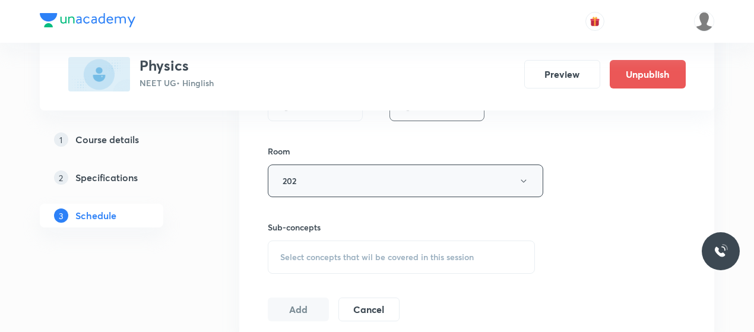
click at [374, 252] on span "Select concepts that wil be covered in this session" at bounding box center [377, 257] width 194 height 10
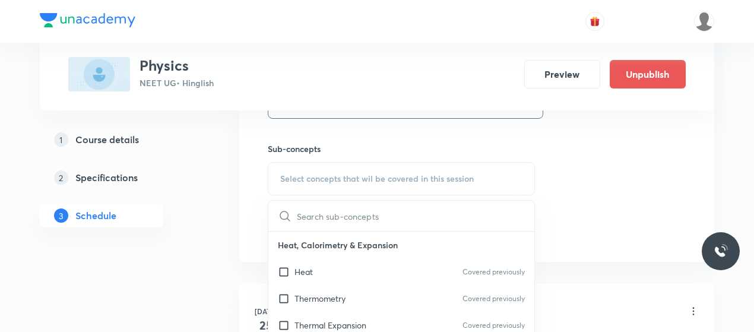
scroll to position [573, 0]
click at [329, 275] on div "Heat Covered previously" at bounding box center [401, 270] width 266 height 27
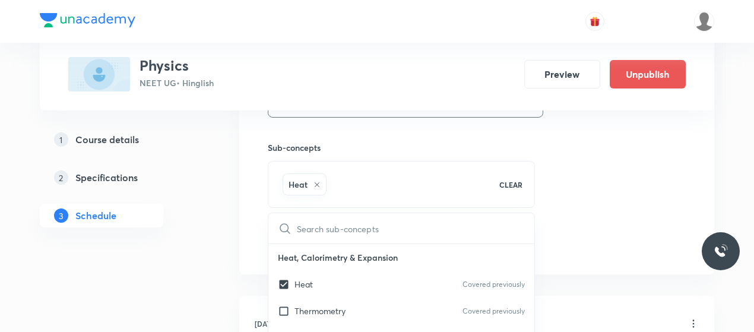
checkbox input "true"
drag, startPoint x: 621, startPoint y: 223, endPoint x: 589, endPoint y: 222, distance: 32.1
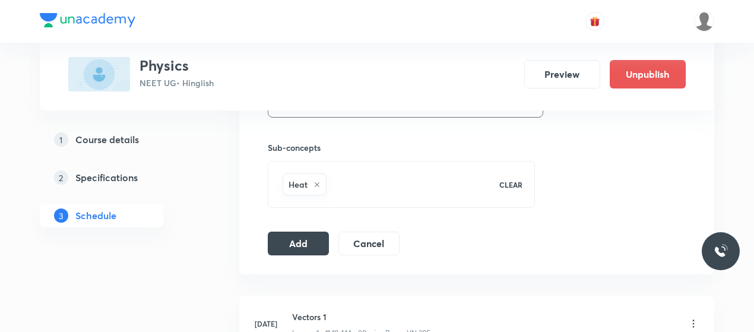
click at [305, 240] on button "Add" at bounding box center [298, 242] width 61 height 24
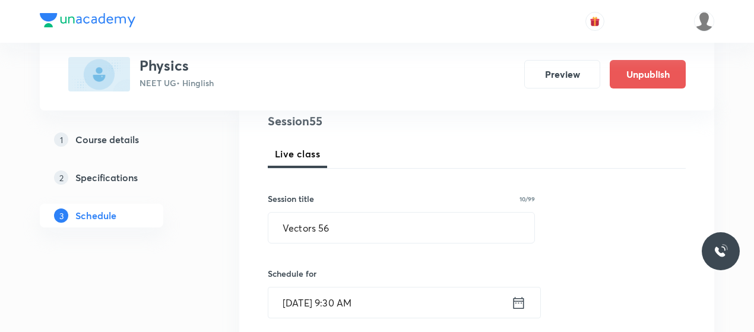
scroll to position [181, 0]
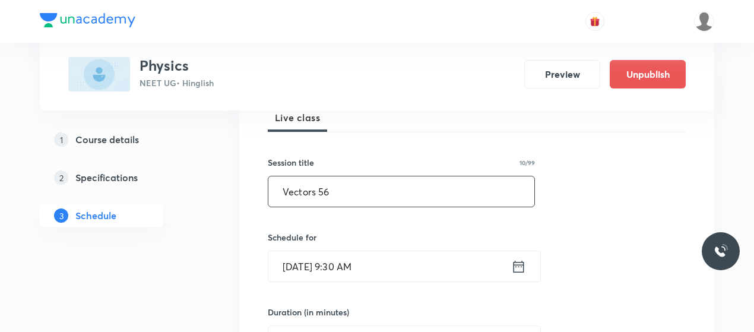
click at [305, 193] on input "Vectors 56" at bounding box center [401, 191] width 266 height 30
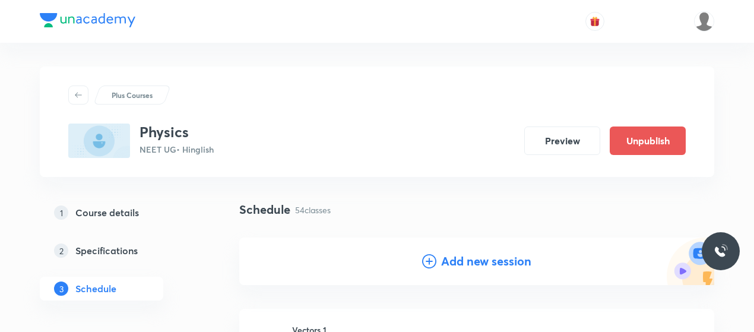
scroll to position [68, 0]
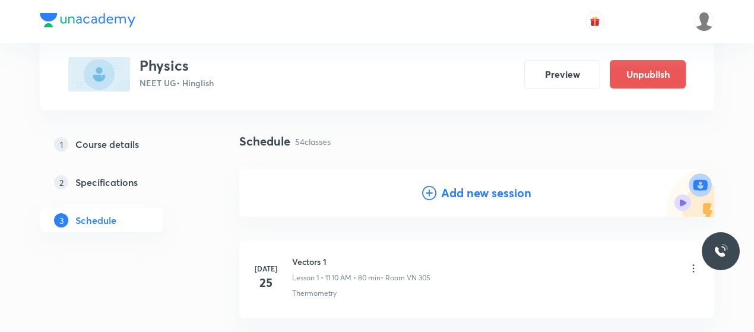
click at [422, 198] on icon at bounding box center [429, 193] width 14 height 14
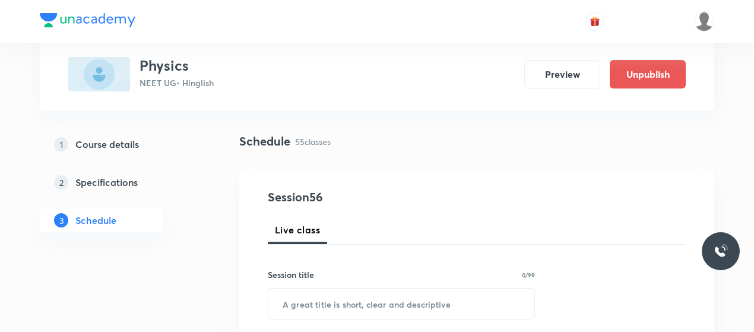
scroll to position [132, 0]
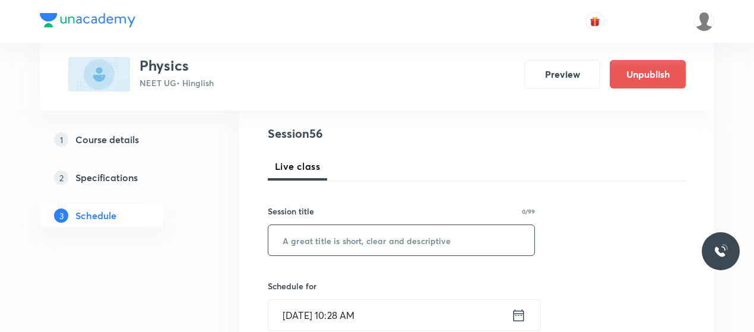
click at [322, 241] on input "text" at bounding box center [401, 240] width 266 height 30
paste input "Vectors 56"
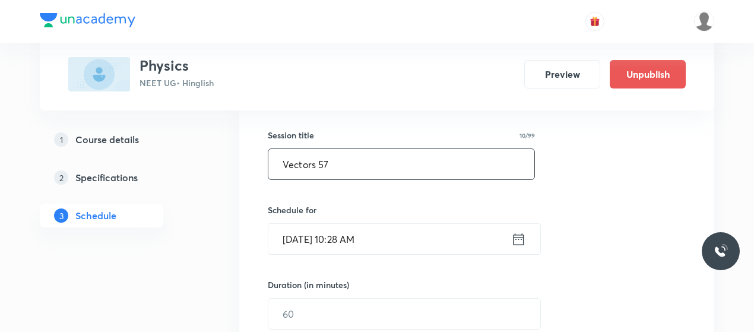
scroll to position [208, 0]
type input "Vectors 57"
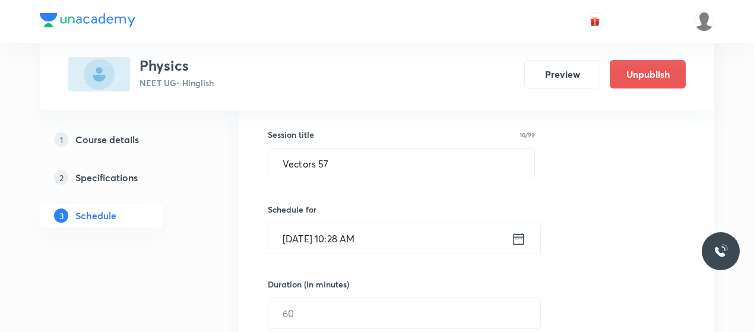
click at [298, 239] on input "Oct 6, 2025, 10:28 AM" at bounding box center [389, 238] width 243 height 30
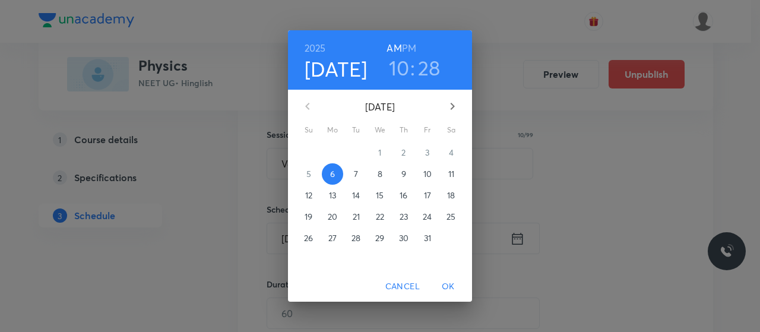
click at [429, 177] on p "10" at bounding box center [427, 174] width 8 height 12
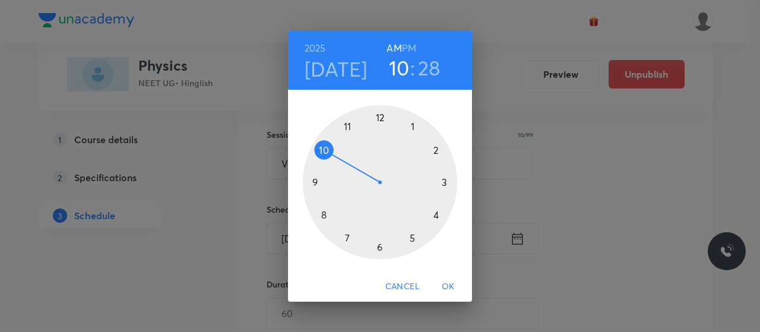
click at [348, 125] on div at bounding box center [380, 182] width 154 height 154
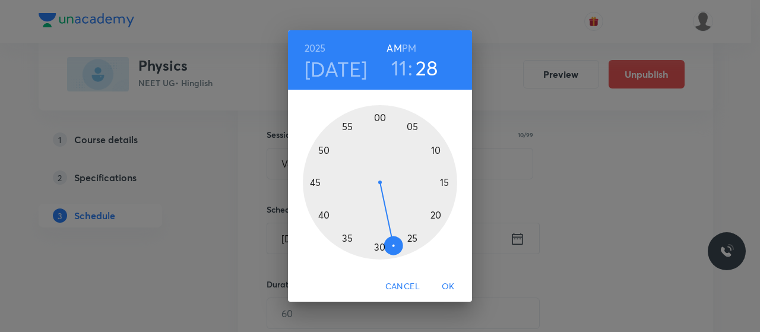
click at [435, 148] on div at bounding box center [380, 182] width 154 height 154
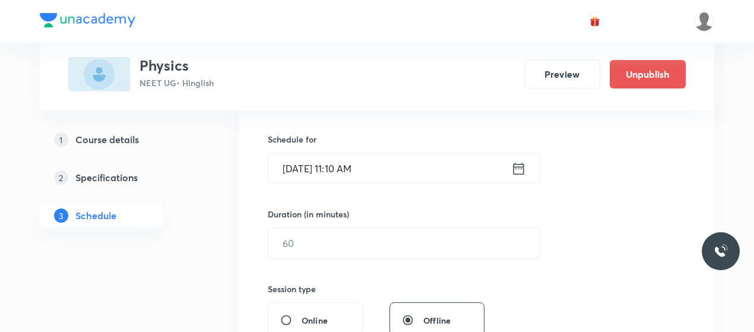
scroll to position [296, 0]
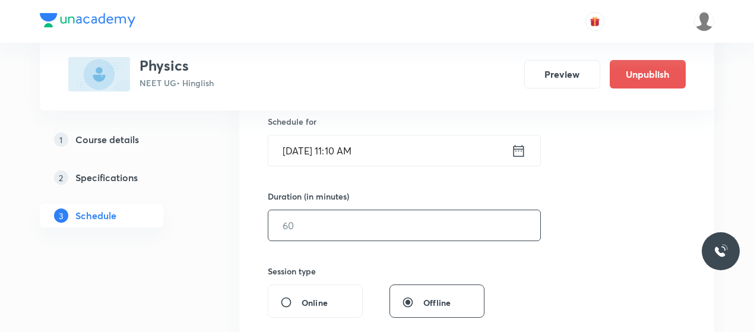
click at [353, 214] on input "text" at bounding box center [404, 225] width 272 height 30
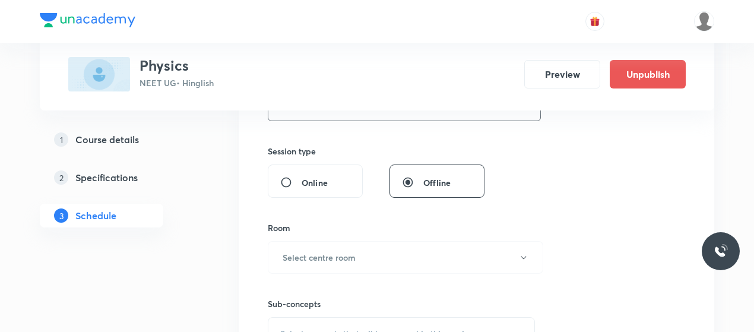
scroll to position [467, 0]
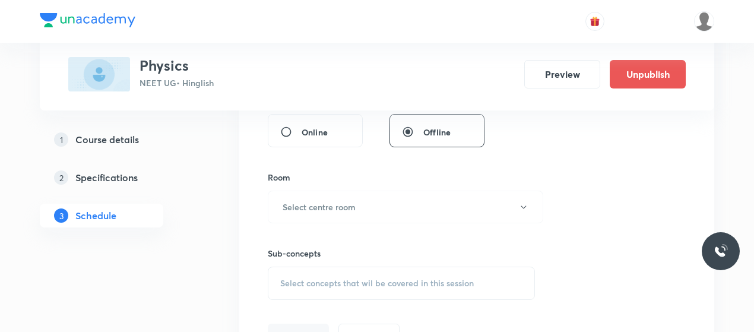
type input "80"
click at [353, 214] on button "Select centre room" at bounding box center [406, 207] width 276 height 33
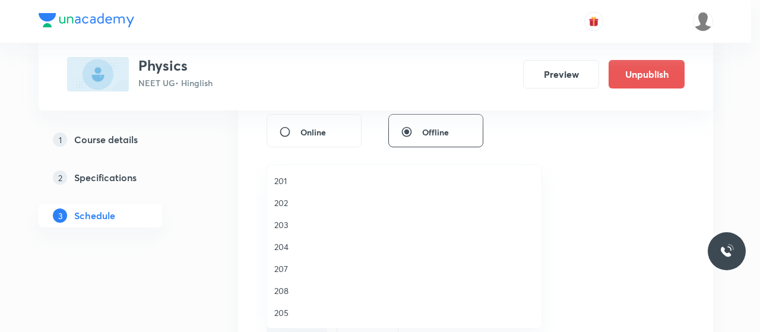
click at [270, 195] on li "202" at bounding box center [404, 203] width 274 height 22
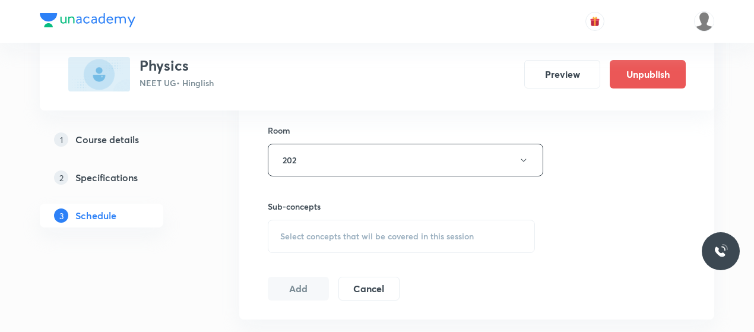
scroll to position [518, 0]
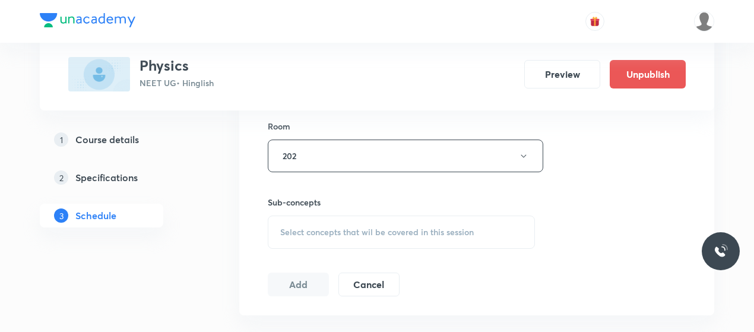
click at [347, 239] on div "Select concepts that wil be covered in this session" at bounding box center [401, 232] width 267 height 33
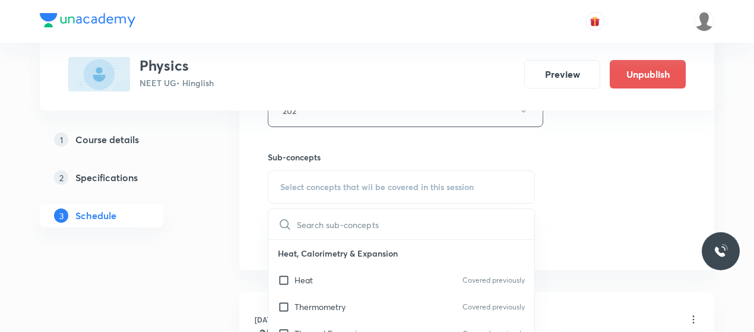
scroll to position [581, 0]
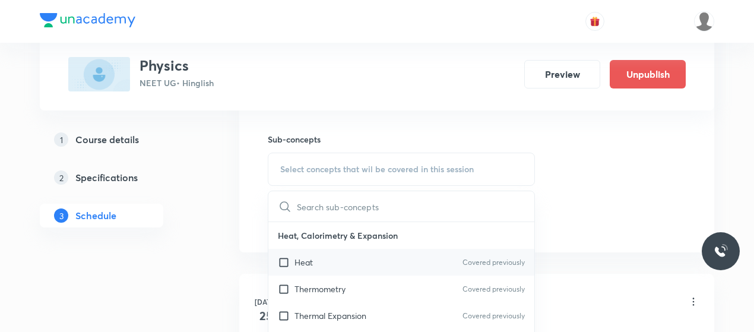
click at [313, 255] on div "Heat Covered previously" at bounding box center [401, 262] width 266 height 27
checkbox input "true"
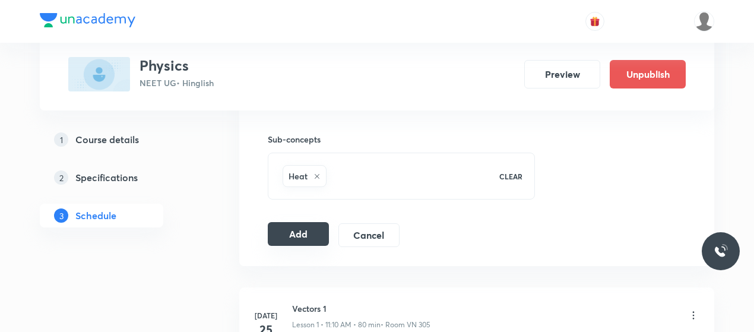
click at [310, 230] on button "Add" at bounding box center [298, 234] width 61 height 24
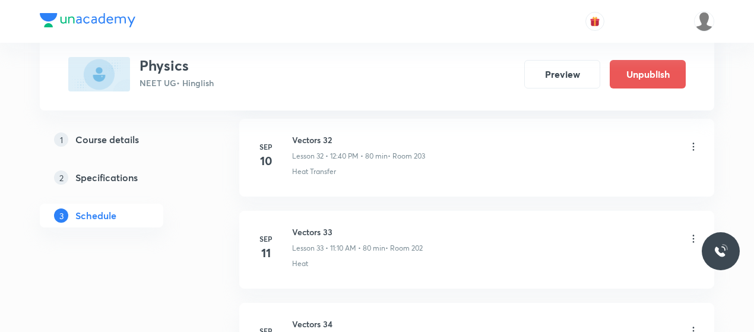
scroll to position [3337, 0]
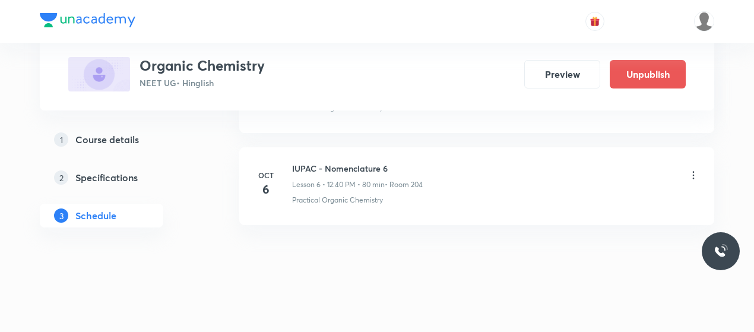
click at [316, 162] on h6 "IUPAC - Nomenclature 6" at bounding box center [357, 168] width 131 height 12
copy h6 "IUPAC - Nomenclature 6"
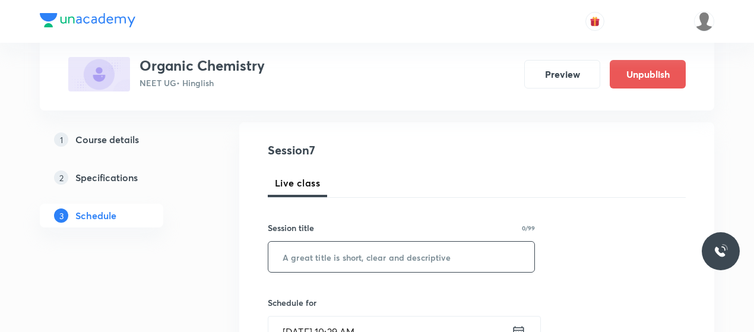
scroll to position [118, 0]
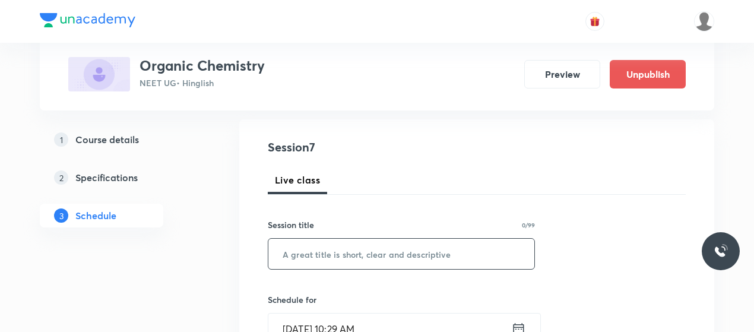
click at [344, 266] on input "text" at bounding box center [401, 254] width 266 height 30
paste input "IUPAC - Nomenclature 6"
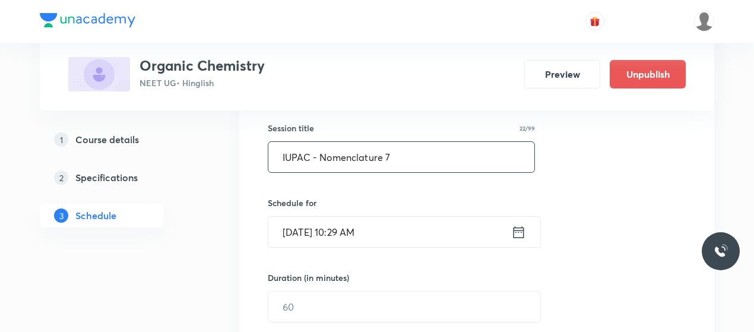
scroll to position [222, 0]
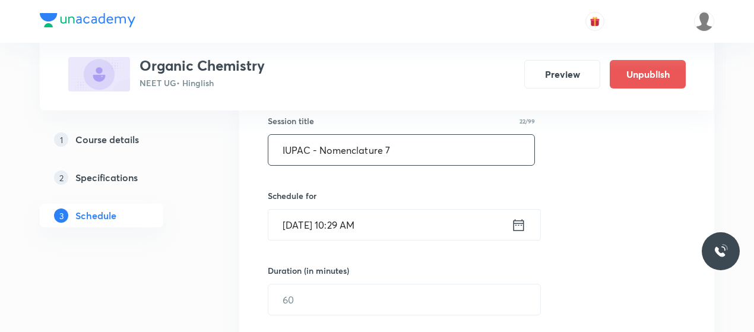
type input "IUPAC - Nomenclature 7"
click at [310, 226] on input "Oct 6, 2025, 10:29 AM" at bounding box center [389, 225] width 243 height 30
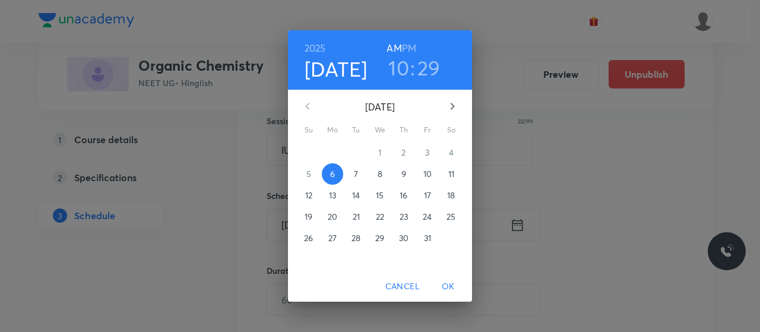
click at [451, 177] on p "11" at bounding box center [451, 174] width 6 height 12
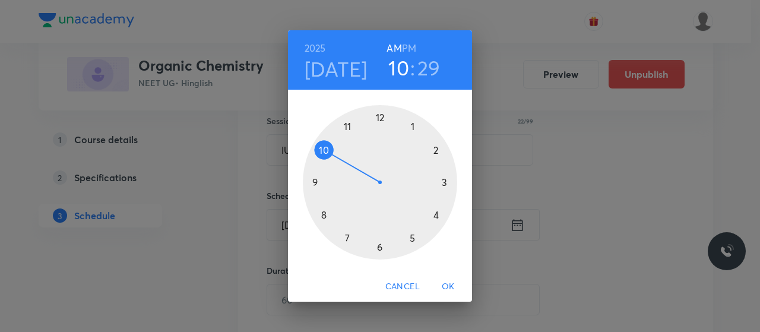
click at [348, 123] on div at bounding box center [380, 182] width 154 height 154
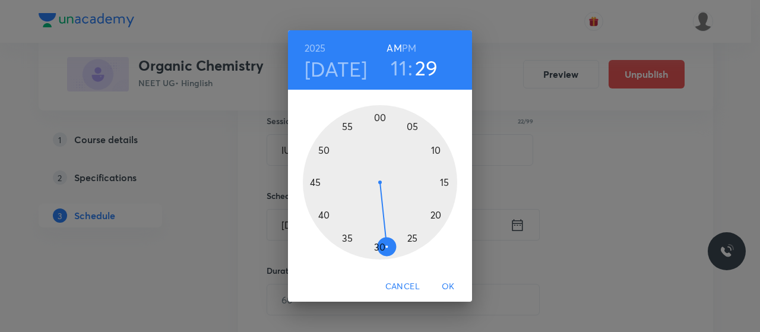
click at [440, 150] on div at bounding box center [380, 182] width 154 height 154
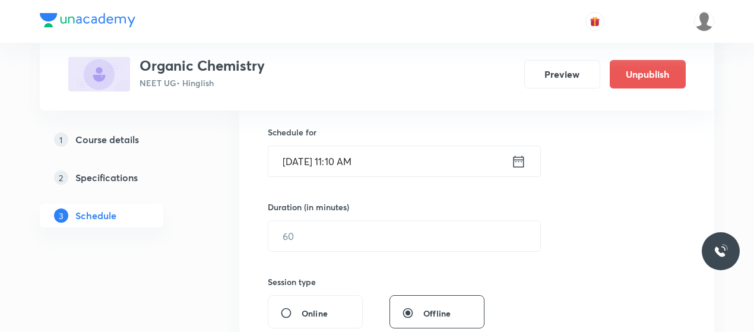
scroll to position [290, 0]
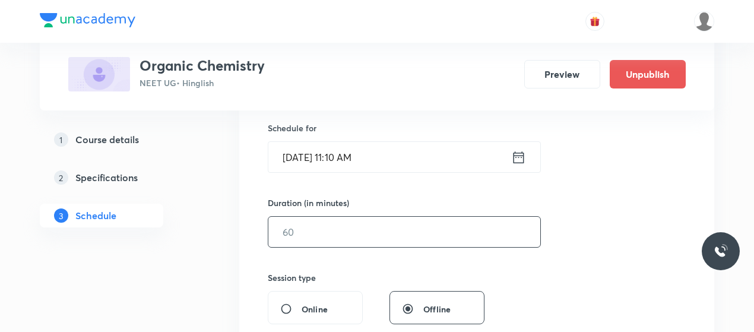
click at [379, 242] on input "text" at bounding box center [404, 232] width 272 height 30
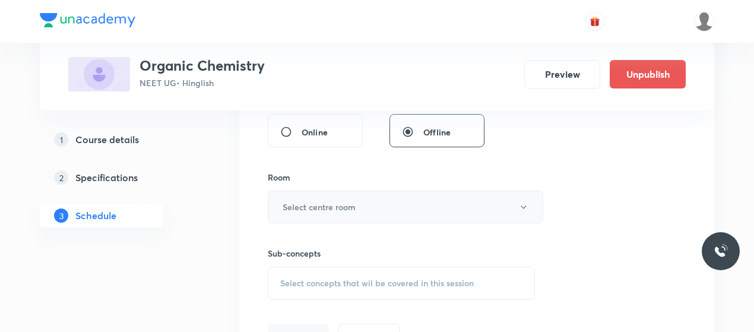
type input "80"
click at [388, 200] on button "Select centre room" at bounding box center [406, 207] width 276 height 33
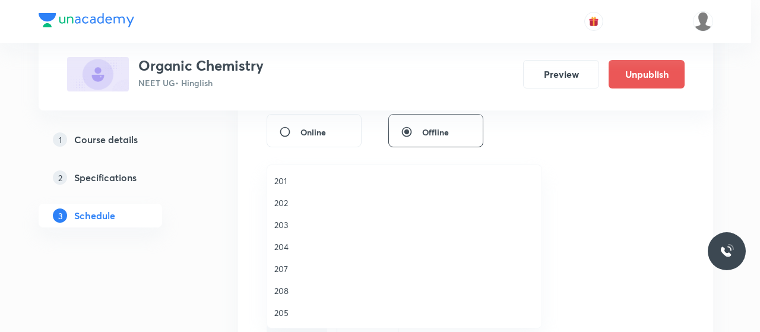
click at [290, 202] on span "202" at bounding box center [404, 203] width 260 height 12
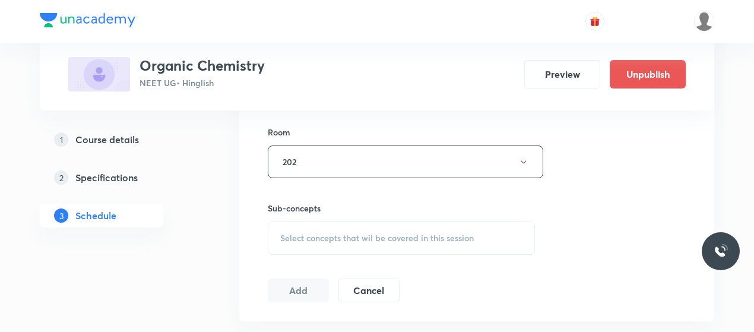
scroll to position [516, 0]
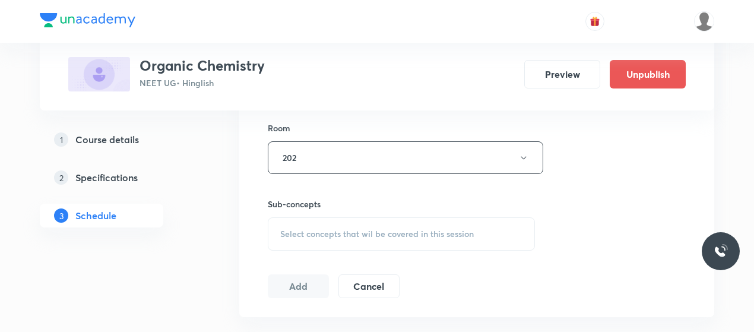
click at [392, 232] on span "Select concepts that wil be covered in this session" at bounding box center [377, 234] width 194 height 10
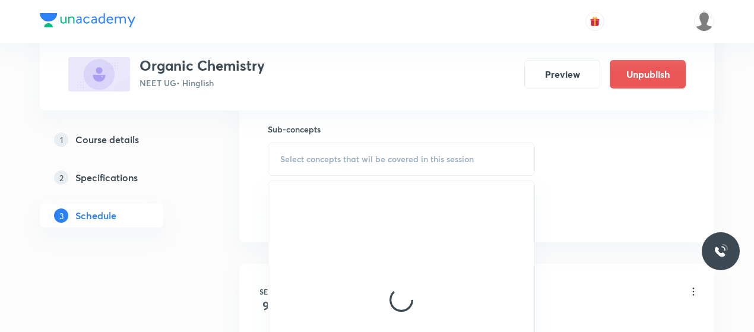
scroll to position [595, 0]
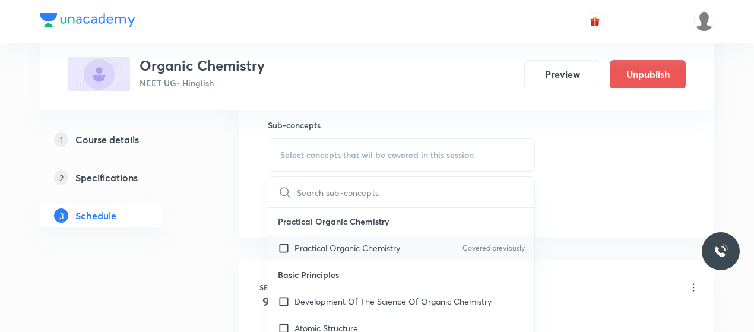
click at [334, 250] on p "Practical Organic Chemistry" at bounding box center [348, 248] width 106 height 12
checkbox input "true"
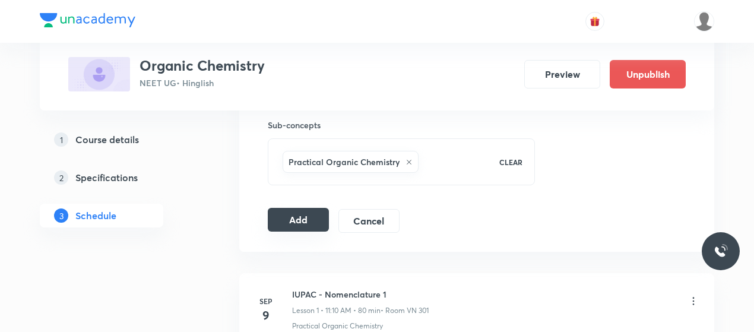
click at [289, 226] on button "Add" at bounding box center [298, 220] width 61 height 24
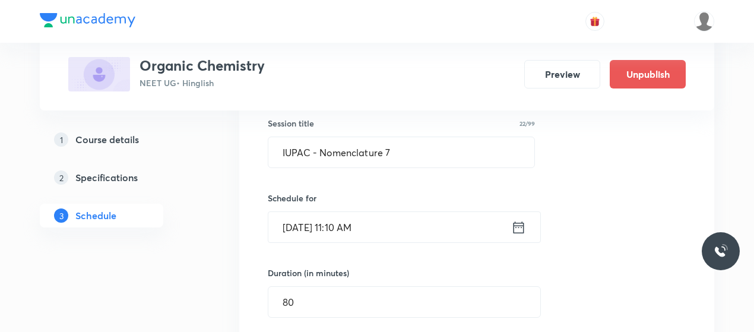
scroll to position [171, 0]
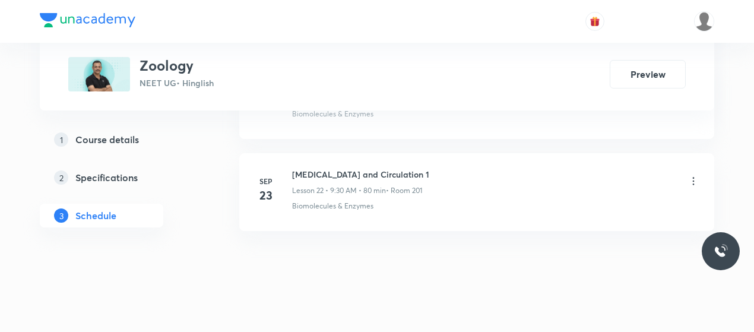
click at [353, 168] on h6 "[MEDICAL_DATA] and Circulation 1" at bounding box center [360, 174] width 137 height 12
copy h6 "[MEDICAL_DATA] and Circulation 1"
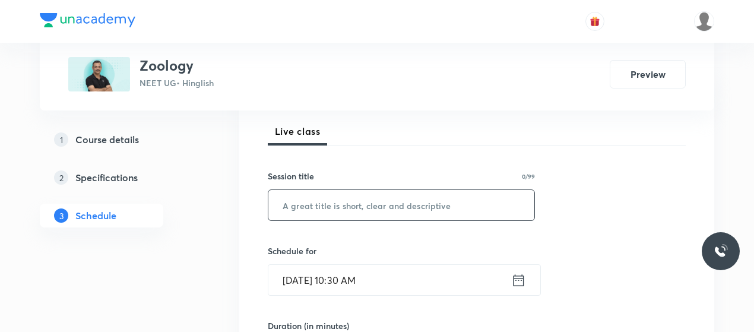
scroll to position [166, 0]
click at [359, 208] on input "text" at bounding box center [401, 206] width 266 height 30
paste input "Body Fluid and Circulation 1"
type input "Body Fluid and Circulation 2"
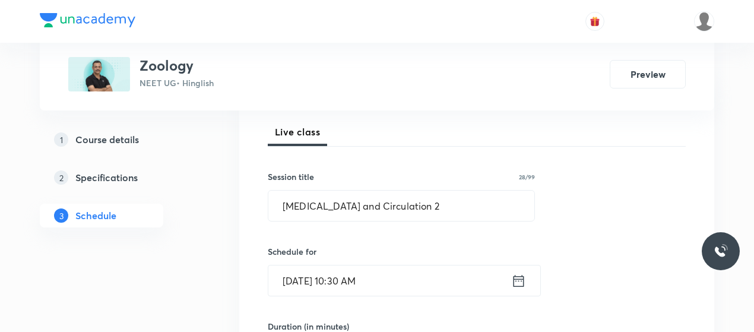
click at [305, 274] on input "[DATE] 10:30 AM" at bounding box center [389, 280] width 243 height 30
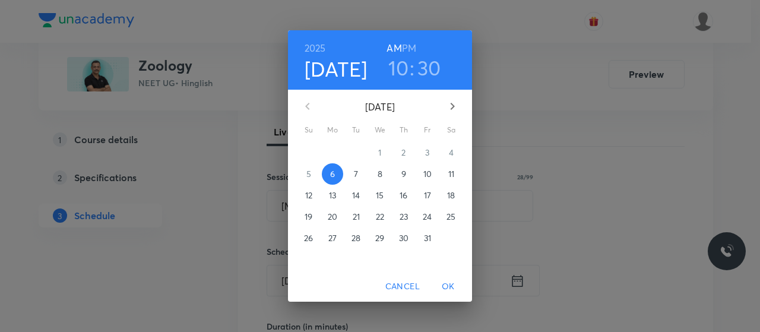
click at [421, 172] on span "10" at bounding box center [427, 174] width 21 height 12
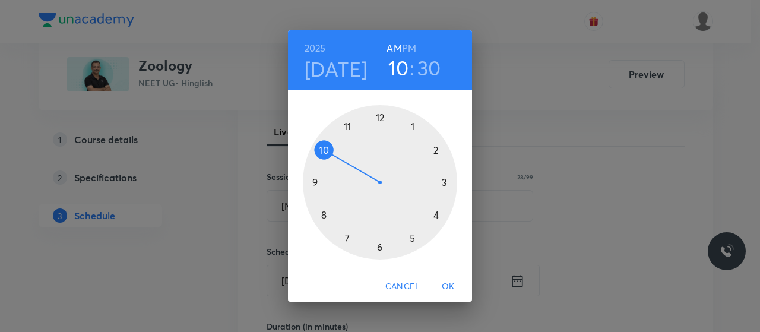
click at [322, 216] on div at bounding box center [380, 182] width 154 height 154
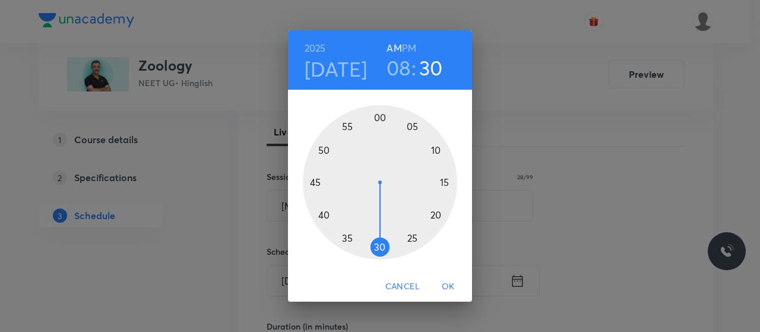
click at [380, 116] on div at bounding box center [380, 182] width 154 height 154
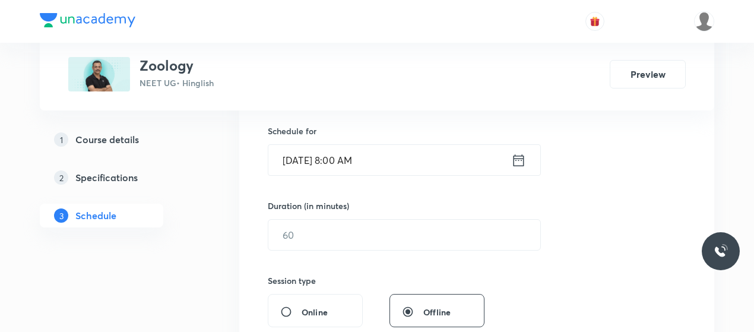
scroll to position [287, 0]
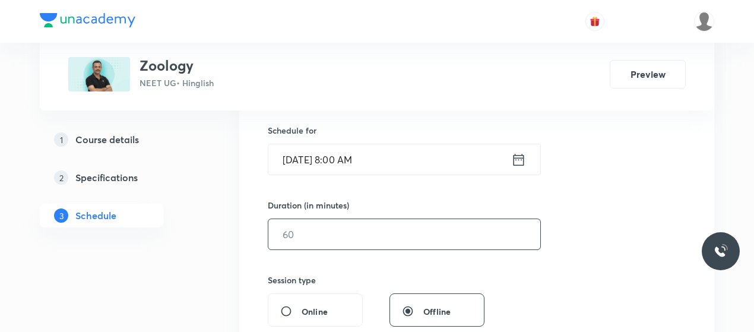
click at [363, 244] on input "text" at bounding box center [404, 234] width 272 height 30
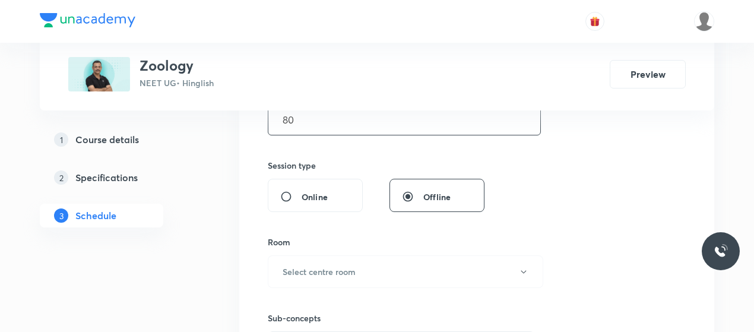
scroll to position [404, 0]
type input "80"
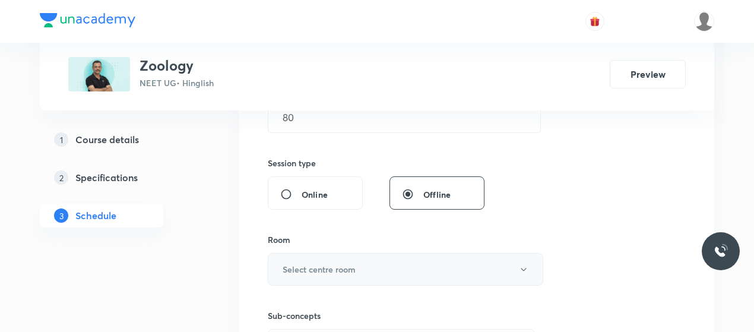
click at [328, 263] on h6 "Select centre room" at bounding box center [319, 269] width 73 height 12
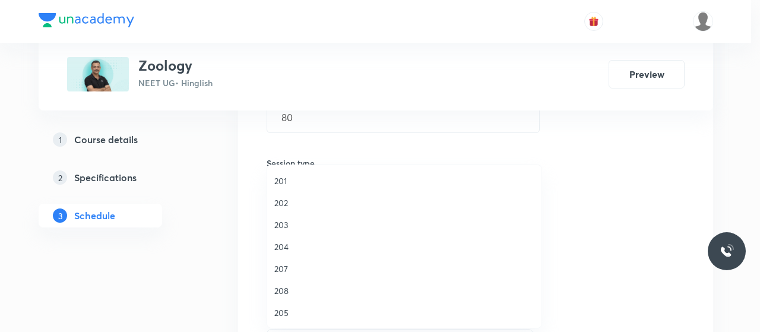
click at [283, 199] on span "202" at bounding box center [404, 203] width 260 height 12
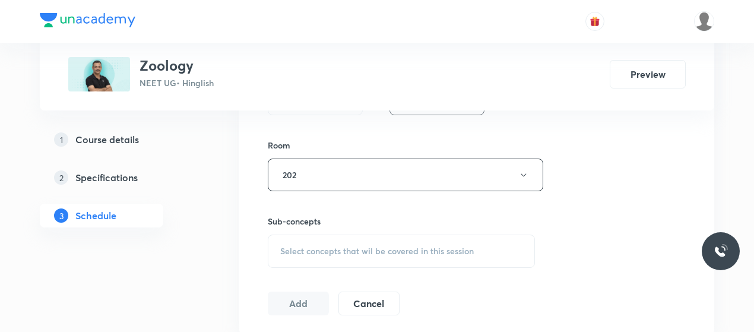
click at [385, 247] on span "Select concepts that wil be covered in this session" at bounding box center [377, 251] width 194 height 10
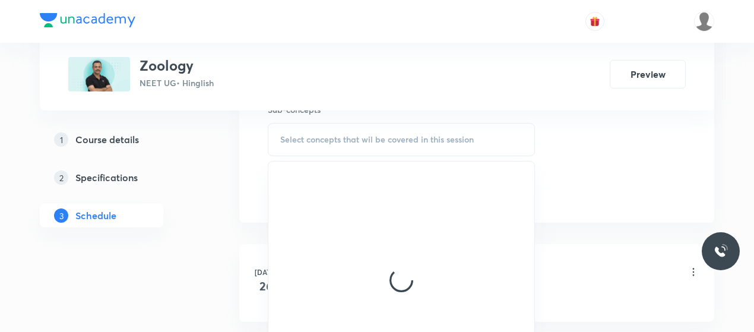
scroll to position [613, 0]
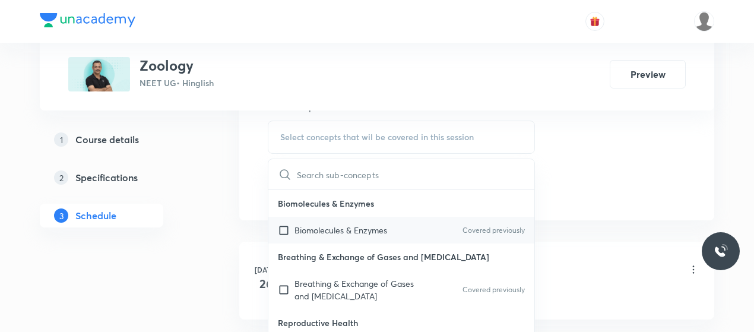
click at [371, 224] on p "Biomolecules & Enzymes" at bounding box center [341, 230] width 93 height 12
checkbox input "true"
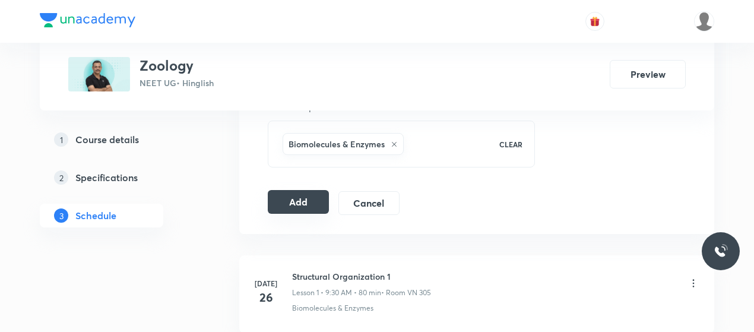
click at [298, 200] on button "Add" at bounding box center [298, 202] width 61 height 24
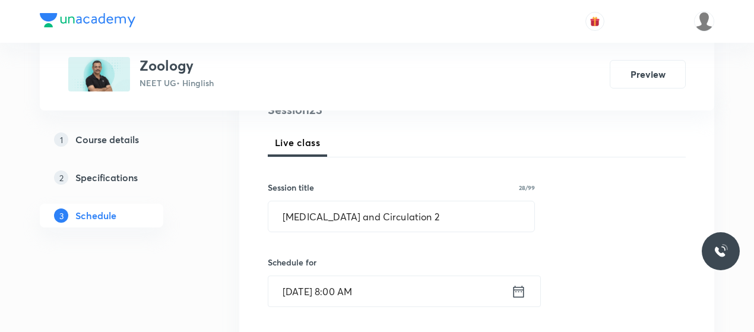
scroll to position [152, 0]
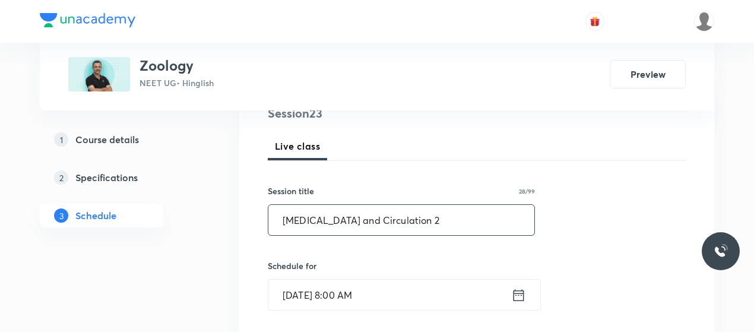
click at [331, 210] on input "Body Fluid and Circulation 2" at bounding box center [401, 220] width 266 height 30
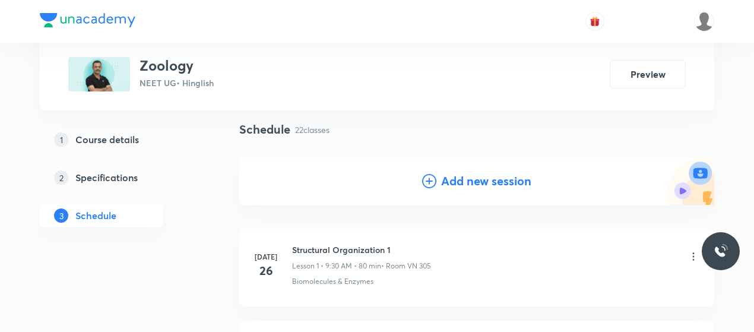
scroll to position [78, 0]
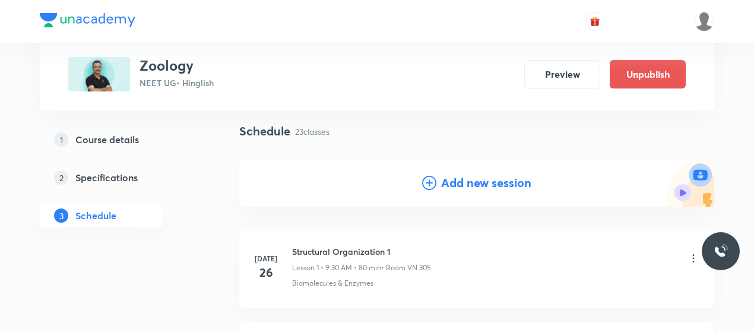
click at [437, 181] on div "Add new session" at bounding box center [476, 183] width 109 height 18
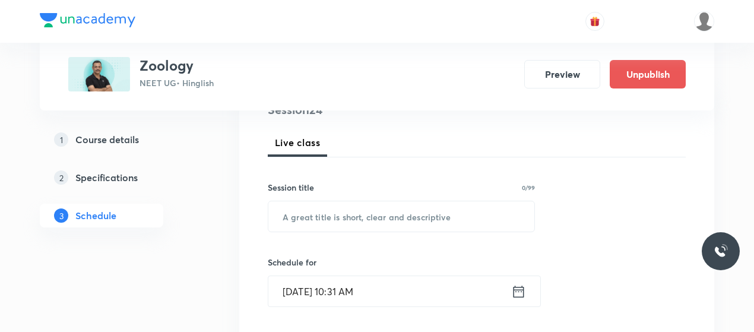
scroll to position [157, 0]
click at [315, 203] on input "text" at bounding box center [401, 215] width 266 height 30
paste input "Body Fluid and Circulation 2"
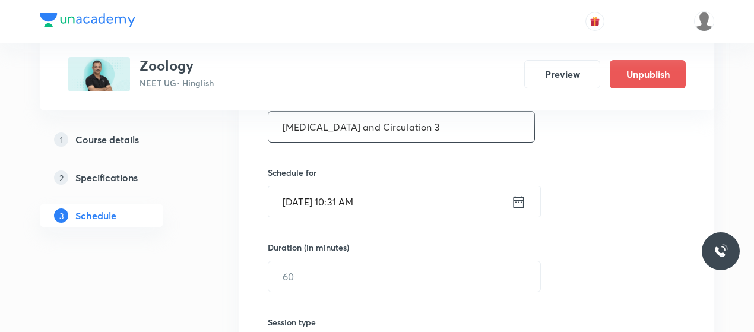
scroll to position [246, 0]
type input "Body Fluid and Circulation 3"
click at [295, 199] on input "Oct 6, 2025, 10:31 AM" at bounding box center [389, 201] width 243 height 30
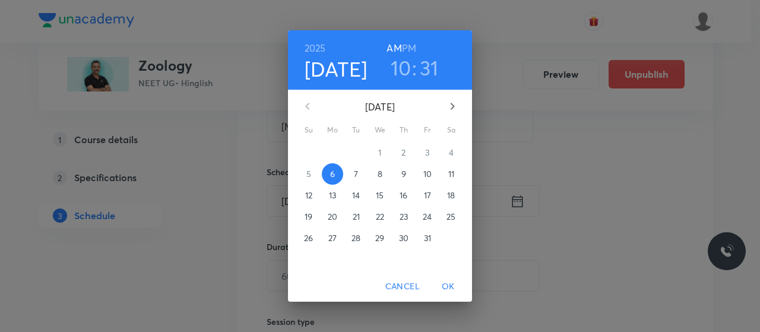
click at [451, 170] on p "11" at bounding box center [451, 174] width 6 height 12
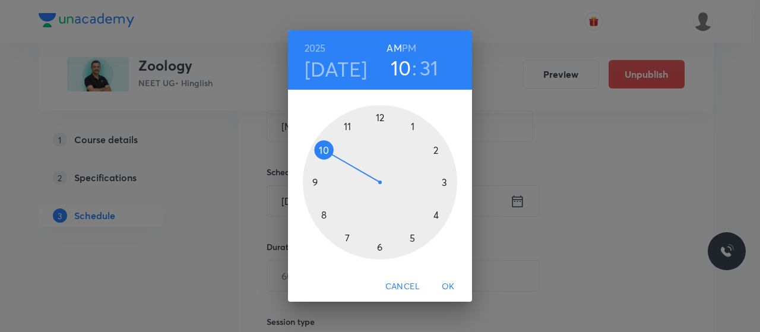
click at [406, 49] on h6 "PM" at bounding box center [409, 48] width 14 height 17
click at [379, 118] on div at bounding box center [380, 182] width 154 height 154
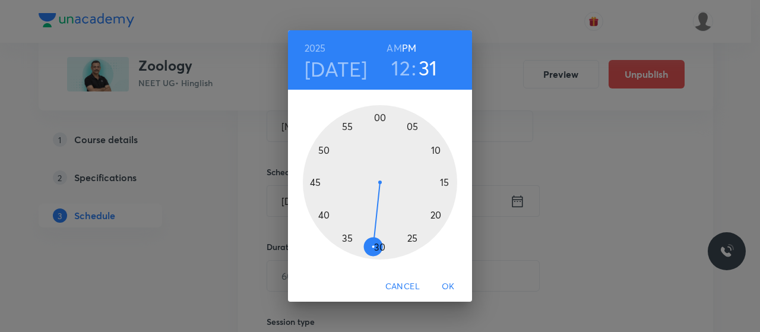
click at [325, 214] on div at bounding box center [380, 182] width 154 height 154
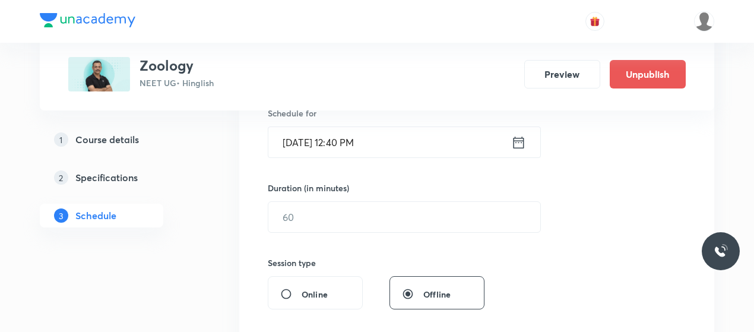
scroll to position [305, 0]
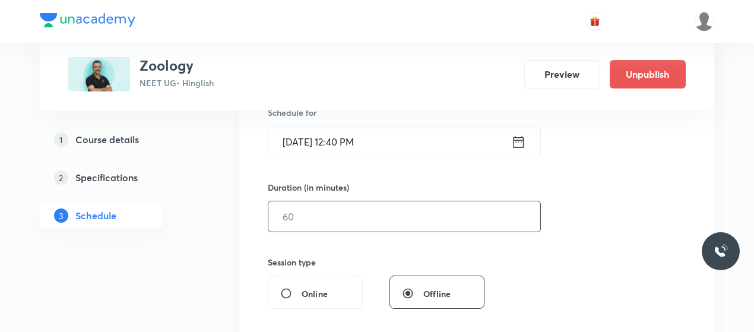
click at [382, 220] on input "text" at bounding box center [404, 216] width 272 height 30
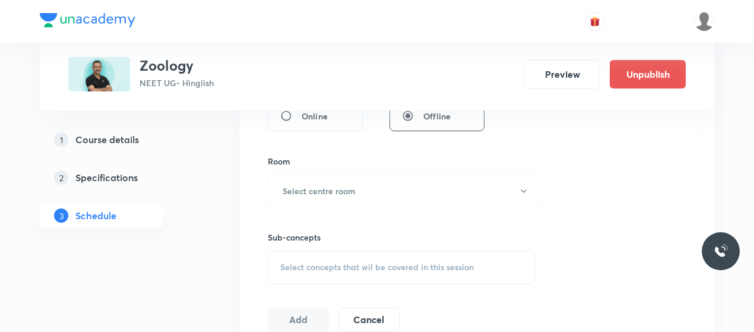
scroll to position [483, 0]
type input "80"
click at [381, 192] on button "Select centre room" at bounding box center [406, 190] width 276 height 33
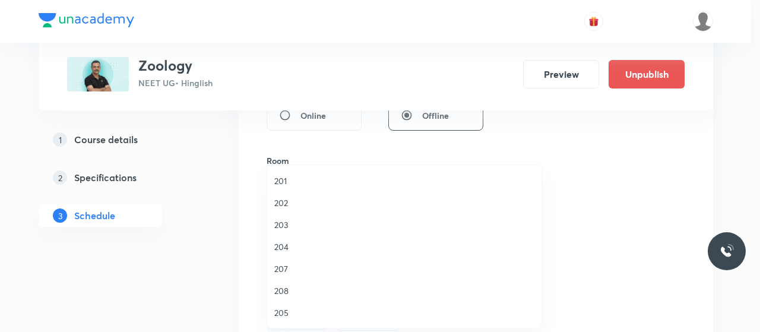
click at [283, 203] on span "202" at bounding box center [404, 203] width 260 height 12
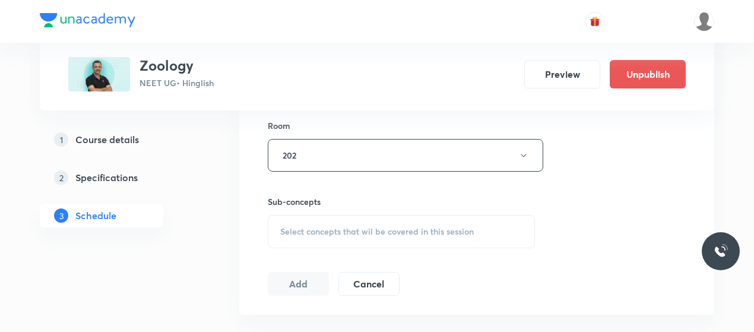
scroll to position [525, 0]
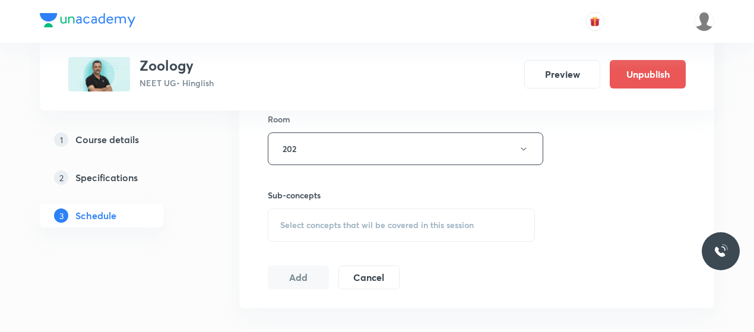
click at [365, 225] on span "Select concepts that wil be covered in this session" at bounding box center [377, 225] width 194 height 10
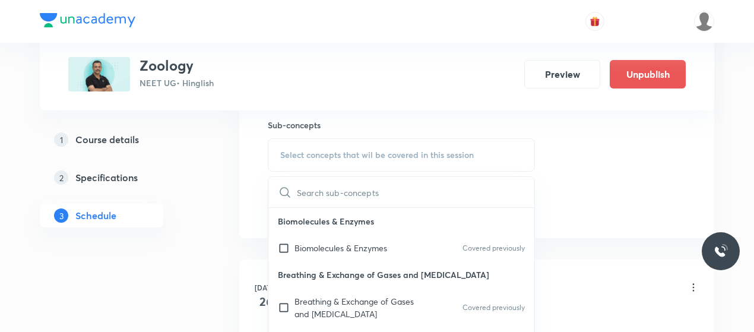
scroll to position [596, 0]
click at [313, 241] on p "Biomolecules & Enzymes" at bounding box center [341, 247] width 93 height 12
checkbox input "true"
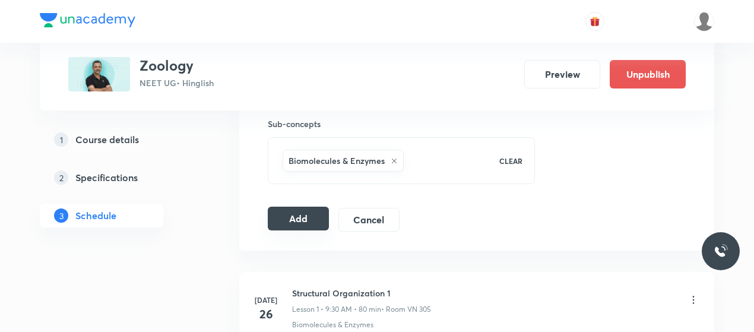
click at [289, 217] on button "Add" at bounding box center [298, 219] width 61 height 24
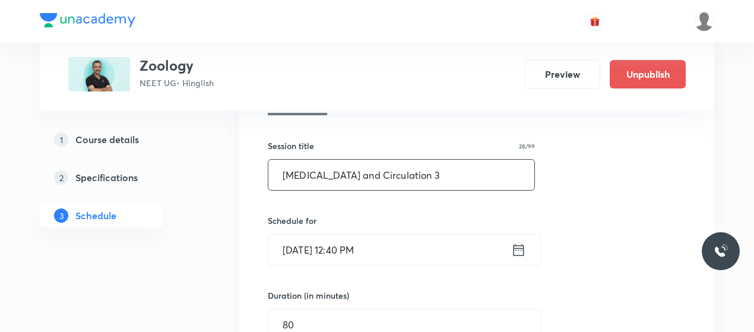
scroll to position [195, 0]
